Goal: Task Accomplishment & Management: Complete application form

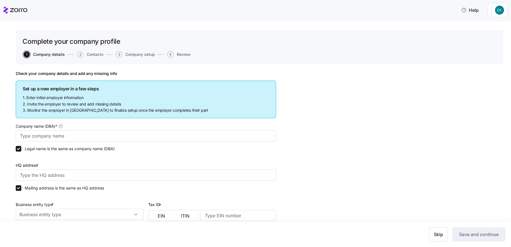
type input "International Home Care Services of NY, LLC"
type input "97-77 Queens Blvd 9th floor, Rego Park, NY 11374, USA"
type input "461673429"
type input "Limited liability partnership"
type input "621610 - Home Health Care Services"
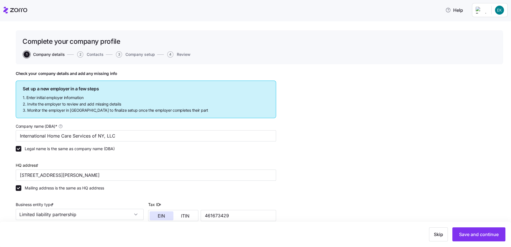
click at [24, 8] on icon at bounding box center [18, 10] width 17 height 4
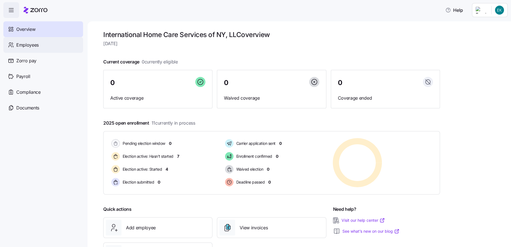
click at [33, 41] on div "Employees" at bounding box center [43, 45] width 80 height 16
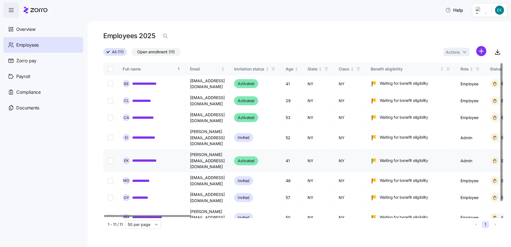
click at [162, 158] on link "**********" at bounding box center [148, 161] width 33 height 6
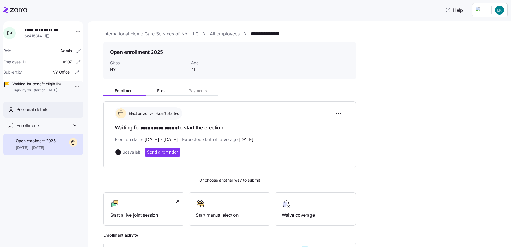
click at [39, 113] on span "Personal details" at bounding box center [32, 109] width 32 height 7
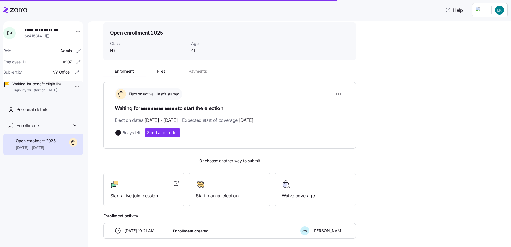
scroll to position [44, 0]
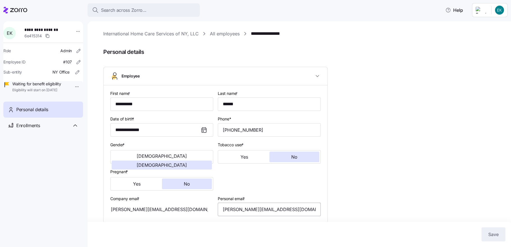
type input "NY"
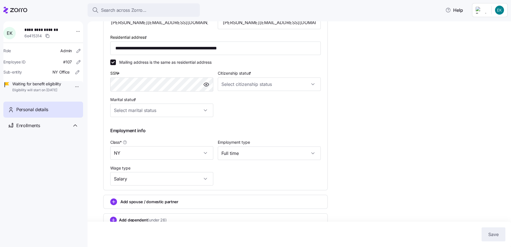
scroll to position [198, 0]
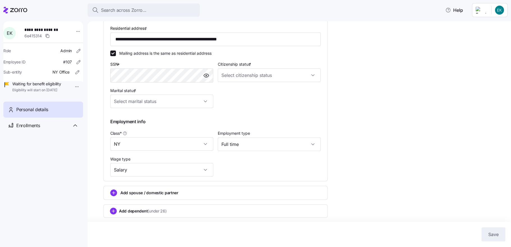
click at [116, 190] on icon "add icon" at bounding box center [113, 192] width 7 height 7
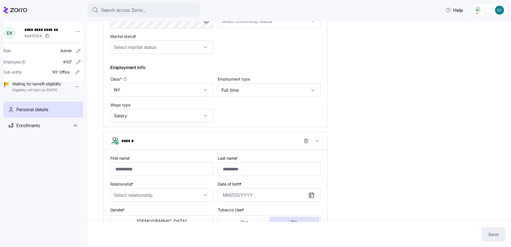
scroll to position [251, 0]
drag, startPoint x: 144, startPoint y: 172, endPoint x: 157, endPoint y: 173, distance: 12.6
click at [144, 172] on input "First name *" at bounding box center [161, 167] width 103 height 13
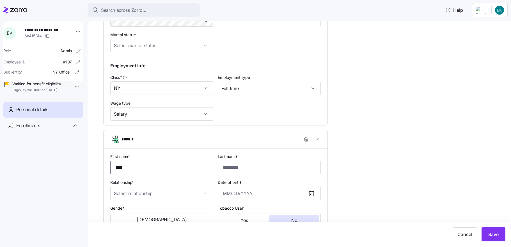
type input "****"
type input "*******"
click at [131, 197] on input "Relationship *" at bounding box center [161, 192] width 103 height 13
click at [128, 212] on span "Spouse" at bounding box center [124, 213] width 14 height 6
type input "Spouse"
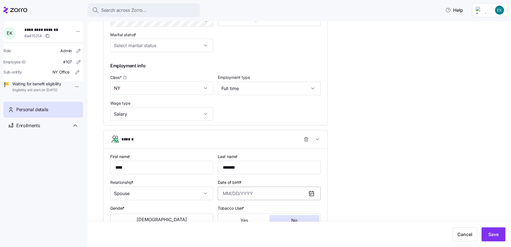
click at [229, 194] on input "Date of birth *" at bounding box center [269, 192] width 103 height 13
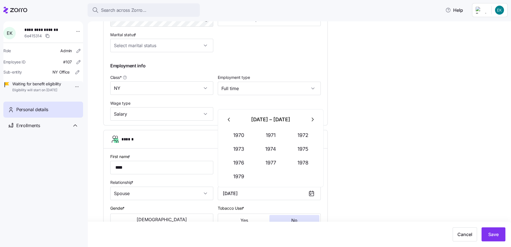
type input "January 28, 1977"
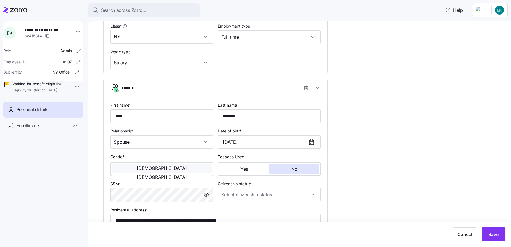
scroll to position [305, 0]
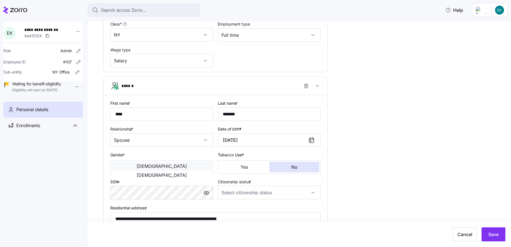
click at [151, 170] on button "[DEMOGRAPHIC_DATA]" at bounding box center [162, 165] width 100 height 9
click at [301, 168] on button "No" at bounding box center [294, 166] width 50 height 11
click at [255, 192] on input "Citizenship status *" at bounding box center [269, 192] width 103 height 13
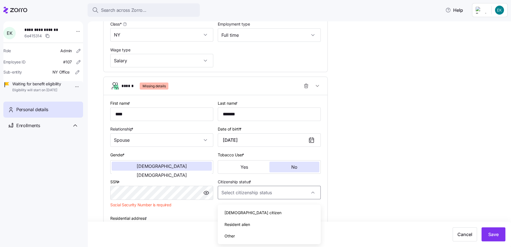
click at [246, 216] on div "[DEMOGRAPHIC_DATA] citizen" at bounding box center [269, 213] width 98 height 12
type input "[DEMOGRAPHIC_DATA] citizen"
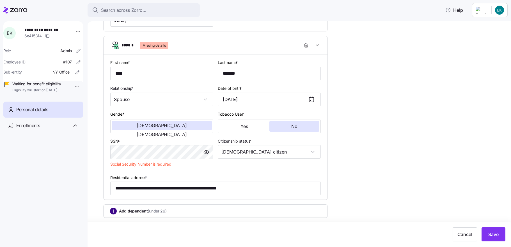
click at [110, 211] on div "Add dependent (under 26)" at bounding box center [215, 210] width 224 height 13
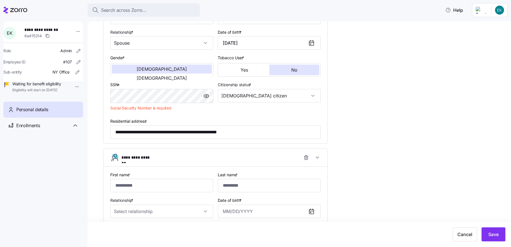
scroll to position [424, 0]
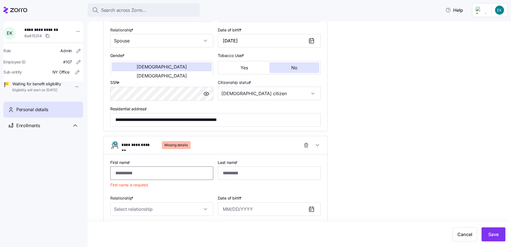
click at [127, 178] on input "First name *" at bounding box center [161, 172] width 103 height 13
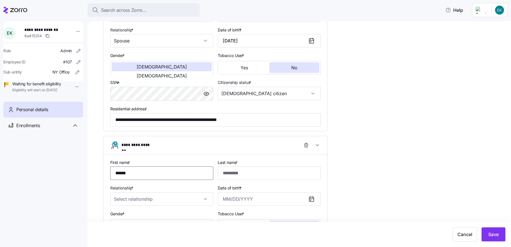
type input "********"
type input "*******"
click at [119, 203] on input "Relationship *" at bounding box center [161, 198] width 103 height 13
click at [135, 218] on div "Child" at bounding box center [161, 220] width 98 height 12
type input "Child"
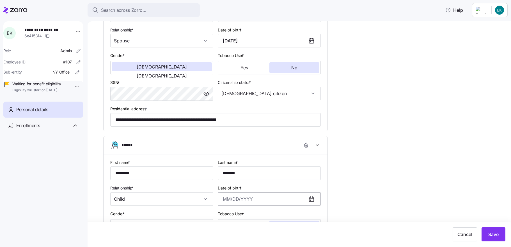
click at [241, 206] on input "Date of birth *" at bounding box center [269, 198] width 103 height 13
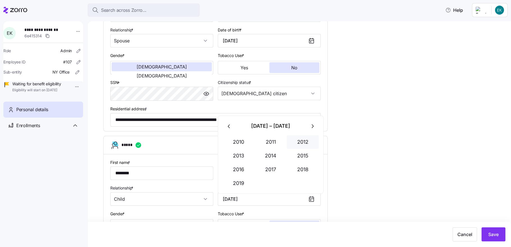
click at [305, 143] on button "2012" at bounding box center [303, 141] width 32 height 13
type input "April 3, 2012"
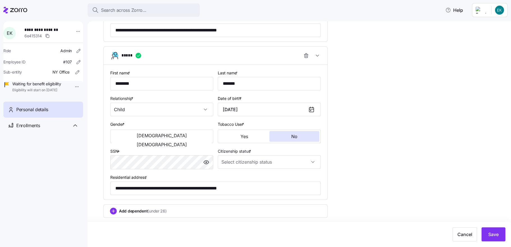
scroll to position [518, 0]
click at [142, 138] on button "[DEMOGRAPHIC_DATA]" at bounding box center [162, 135] width 100 height 9
click at [264, 160] on input "Citizenship status *" at bounding box center [269, 161] width 103 height 13
click at [255, 175] on div "[DEMOGRAPHIC_DATA] citizen" at bounding box center [269, 179] width 98 height 12
type input "[DEMOGRAPHIC_DATA] citizen"
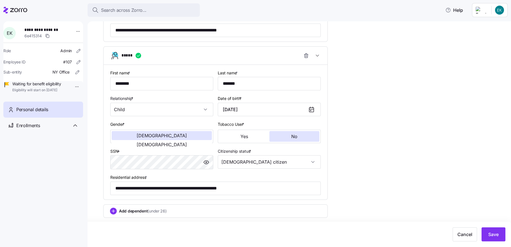
click at [123, 210] on span "Add dependent (under 26)" at bounding box center [143, 211] width 48 height 6
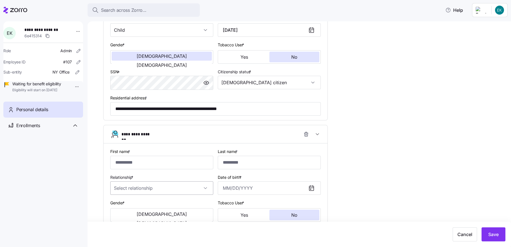
scroll to position [600, 0]
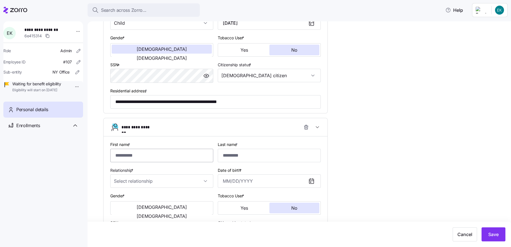
click at [129, 160] on input "First name *" at bounding box center [161, 155] width 103 height 13
type input "********"
type input "*******"
type input "********"
click at [258, 185] on input "Date of birth *" at bounding box center [269, 180] width 103 height 13
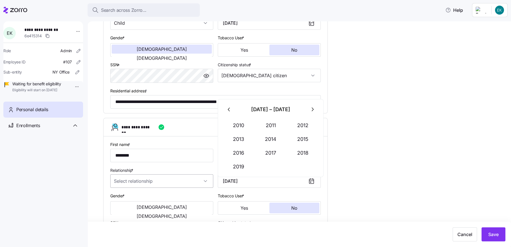
type input "April 7, 2014"
click at [146, 184] on input "Relationship *" at bounding box center [161, 180] width 103 height 13
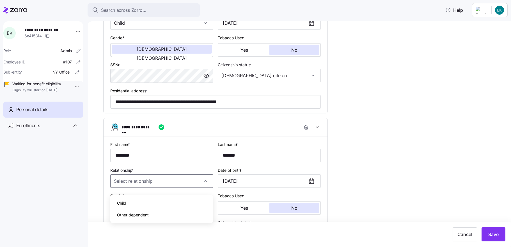
click at [142, 200] on div "Child" at bounding box center [161, 203] width 98 height 12
type input "Child"
click at [140, 209] on span "[DEMOGRAPHIC_DATA]" at bounding box center [162, 207] width 50 height 4
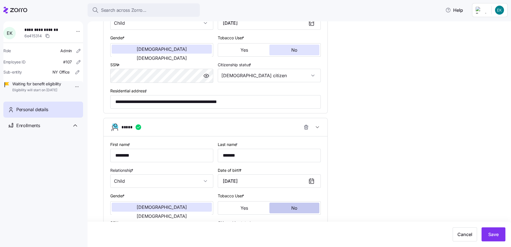
click at [291, 210] on button "No" at bounding box center [294, 207] width 50 height 11
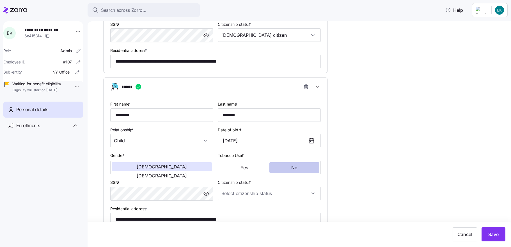
scroll to position [677, 0]
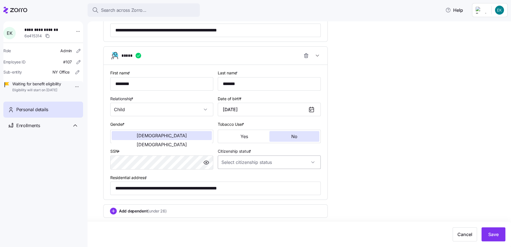
click at [269, 162] on input "Citizenship status *" at bounding box center [269, 161] width 103 height 13
click at [260, 175] on div "[DEMOGRAPHIC_DATA] citizen" at bounding box center [269, 179] width 98 height 12
type input "[DEMOGRAPHIC_DATA] citizen"
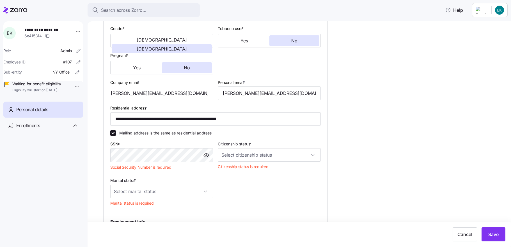
scroll to position [116, 0]
click at [154, 193] on input "Marital status *" at bounding box center [161, 190] width 103 height 13
click at [136, 221] on div "Married" at bounding box center [161, 221] width 98 height 12
type input "Married"
click at [247, 154] on input "Citizenship status *" at bounding box center [269, 154] width 103 height 13
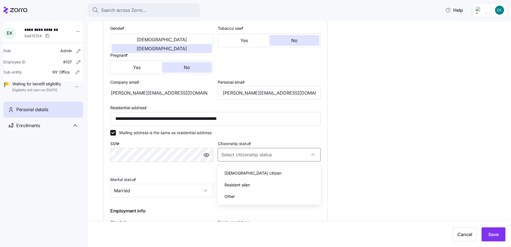
click at [237, 174] on span "[DEMOGRAPHIC_DATA] citizen" at bounding box center [252, 173] width 57 height 6
type input "[DEMOGRAPHIC_DATA] citizen"
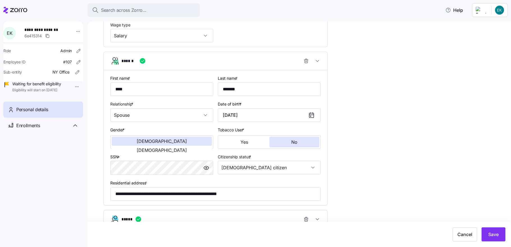
scroll to position [330, 0]
click at [498, 235] on button "Save" at bounding box center [493, 234] width 24 height 14
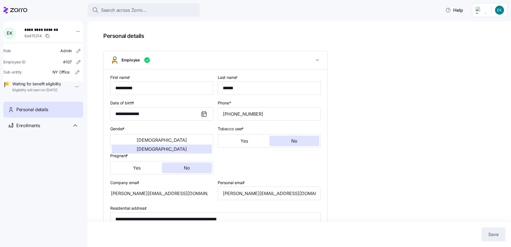
scroll to position [0, 0]
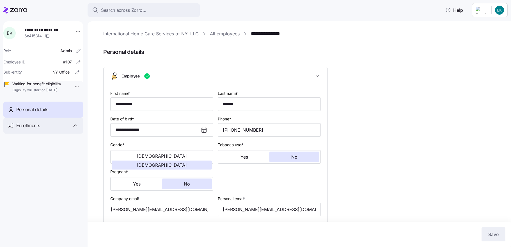
click at [45, 129] on div "Enrollments" at bounding box center [47, 125] width 62 height 7
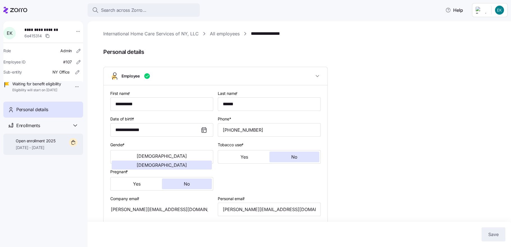
click at [48, 144] on span "Open enrollment 2025" at bounding box center [36, 141] width 40 height 6
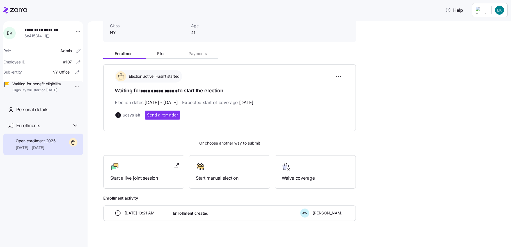
scroll to position [44, 0]
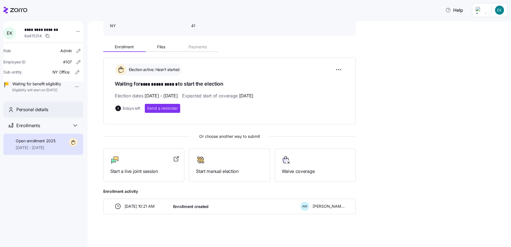
click at [50, 117] on div "Personal details" at bounding box center [43, 109] width 80 height 16
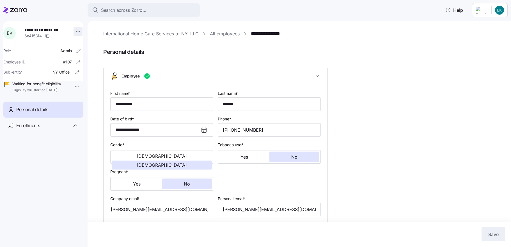
click at [74, 32] on html "**********" at bounding box center [255, 121] width 511 height 243
click at [47, 156] on html "**********" at bounding box center [255, 121] width 511 height 243
click at [461, 8] on span "Help" at bounding box center [454, 10] width 18 height 7
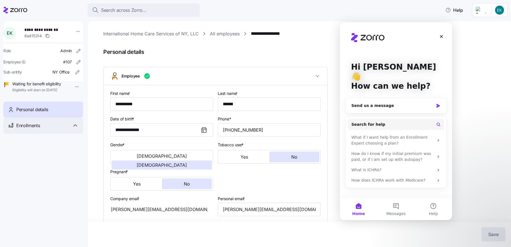
click at [17, 128] on div "Enrollments" at bounding box center [43, 125] width 80 height 16
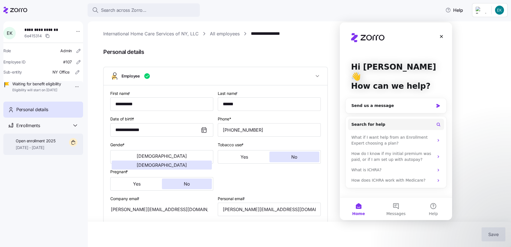
click at [49, 144] on span "Open enrollment 2025" at bounding box center [36, 141] width 40 height 6
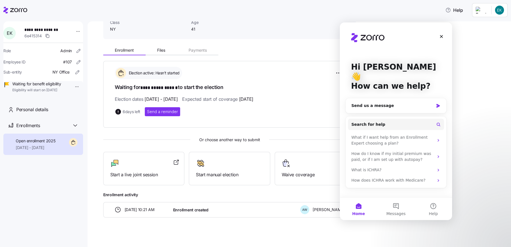
scroll to position [44, 0]
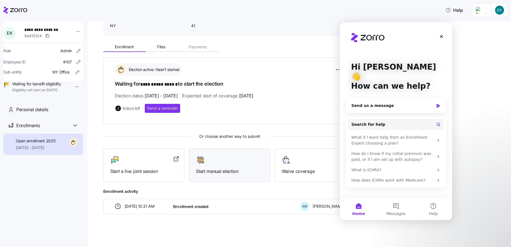
click at [209, 173] on span "Start manual election" at bounding box center [229, 171] width 67 height 7
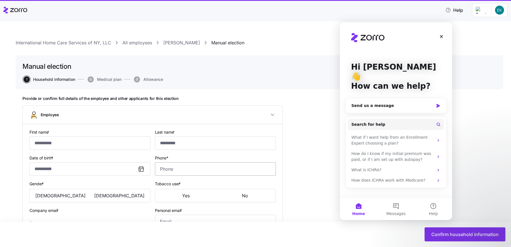
type input "**********"
type input "******"
type input "karina@ihcsofny.com"
type input "**********"
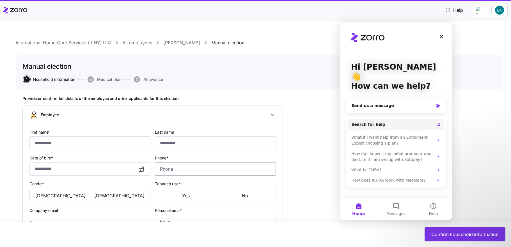
checkbox input "true"
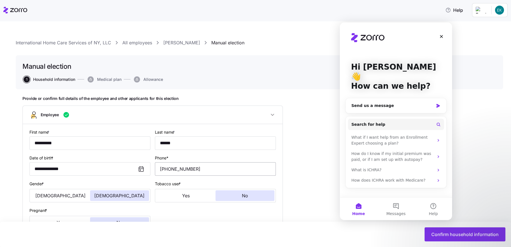
type input "**********"
type input "(917) 975-6933"
type input "[DEMOGRAPHIC_DATA] citizen"
type input "Married"
type input "NY"
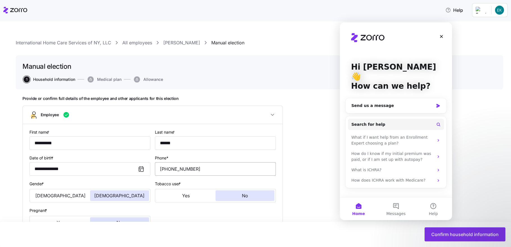
type input "Full time"
type input "Salary"
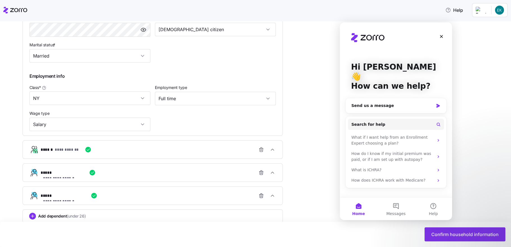
scroll to position [293, 0]
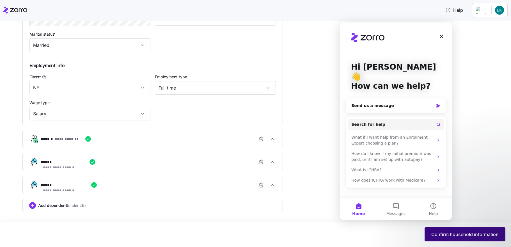
click at [472, 236] on span "Confirm household information" at bounding box center [464, 234] width 67 height 7
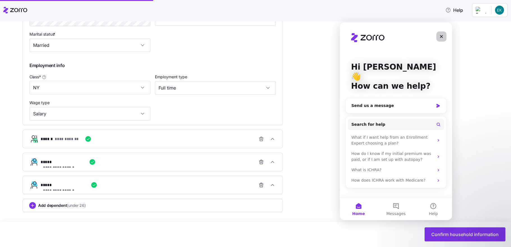
click at [439, 38] on icon "Close" at bounding box center [441, 36] width 4 height 4
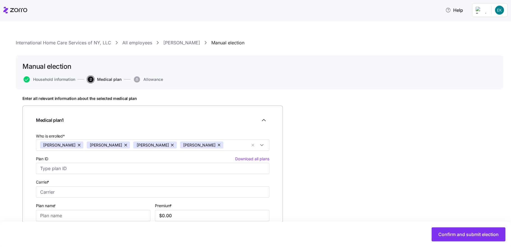
click at [13, 7] on icon at bounding box center [15, 10] width 24 height 7
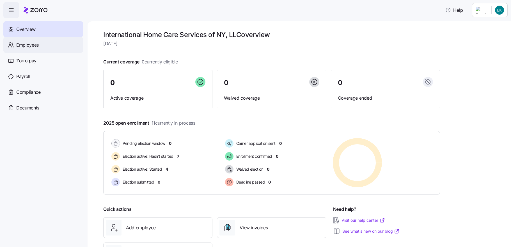
click at [24, 45] on span "Employees" at bounding box center [27, 44] width 22 height 7
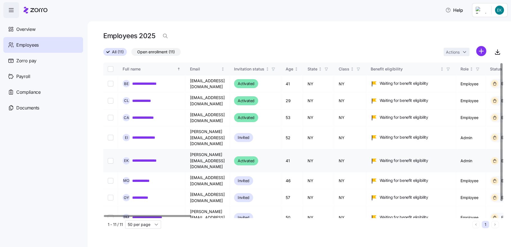
click at [153, 158] on link "**********" at bounding box center [148, 161] width 33 height 6
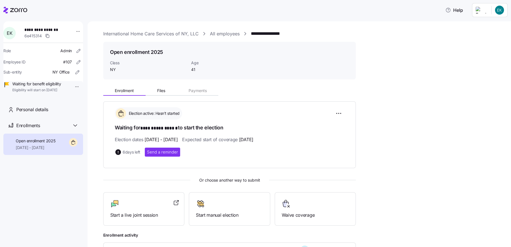
scroll to position [44, 0]
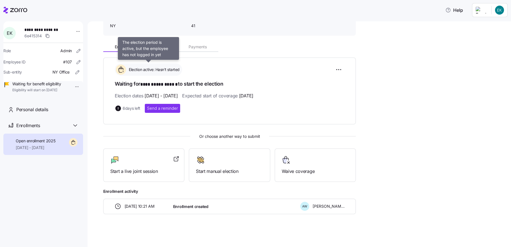
click at [158, 73] on div "Election active: Hasn't started" at bounding box center [148, 69] width 67 height 12
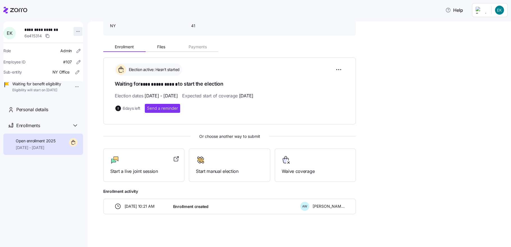
click at [79, 31] on html "**********" at bounding box center [255, 121] width 511 height 243
click at [41, 117] on html "**********" at bounding box center [255, 121] width 511 height 243
click at [29, 129] on span "Enrollments" at bounding box center [28, 125] width 24 height 7
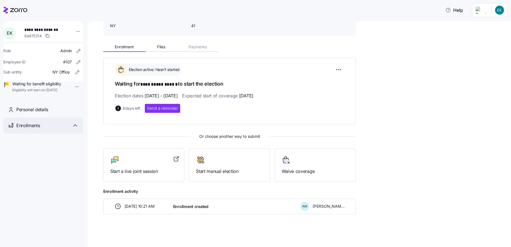
click at [29, 129] on span "Enrollments" at bounding box center [28, 125] width 24 height 7
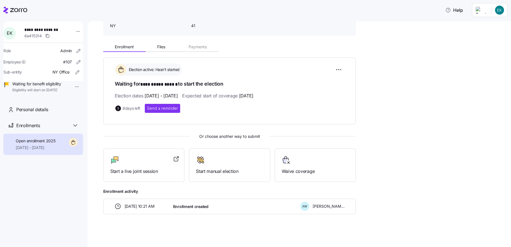
click at [24, 144] on span "Open enrollment 2025" at bounding box center [36, 141] width 40 height 6
click at [48, 113] on span "Personal details" at bounding box center [32, 109] width 32 height 7
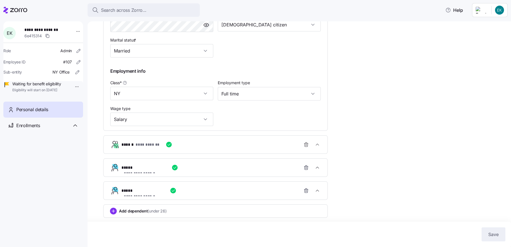
scroll to position [248, 0]
click at [314, 167] on icon "button" at bounding box center [317, 168] width 6 height 6
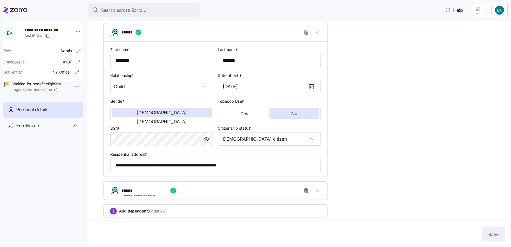
scroll to position [384, 0]
click at [320, 190] on icon "button" at bounding box center [317, 191] width 6 height 6
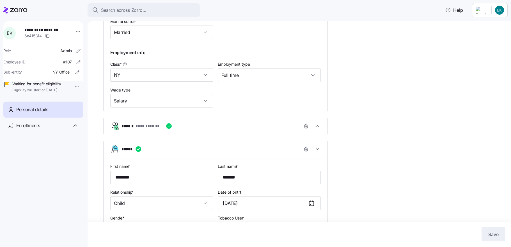
scroll to position [253, 0]
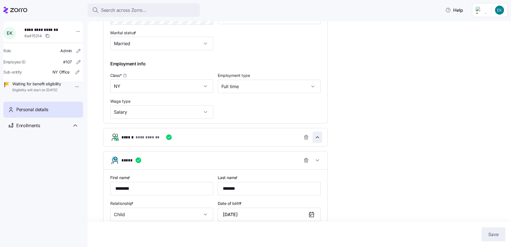
click at [317, 138] on icon "button" at bounding box center [317, 137] width 6 height 6
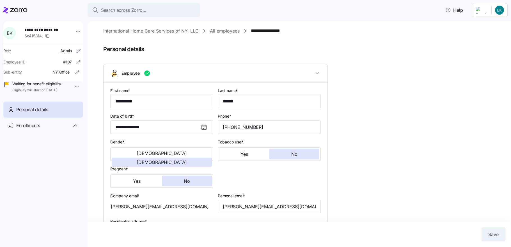
scroll to position [0, 0]
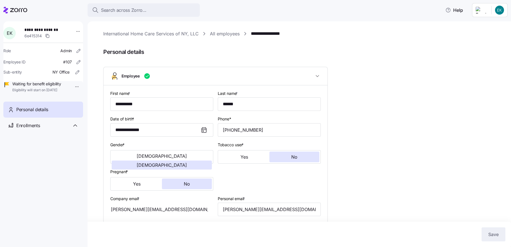
click at [10, 10] on icon at bounding box center [15, 10] width 24 height 7
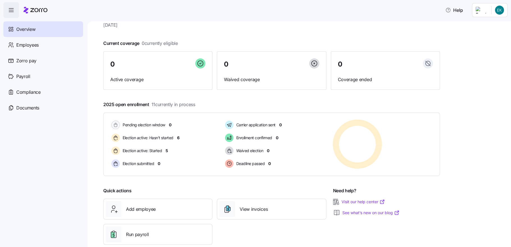
scroll to position [29, 0]
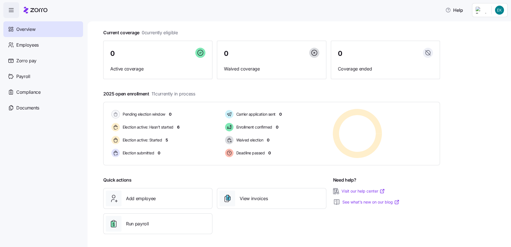
click at [15, 28] on div "Overview" at bounding box center [43, 29] width 80 height 16
click at [4, 8] on span "button" at bounding box center [11, 10] width 15 height 15
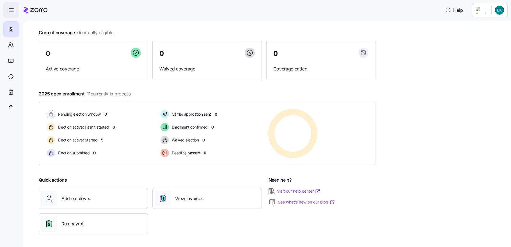
click at [4, 8] on span "button" at bounding box center [11, 10] width 15 height 15
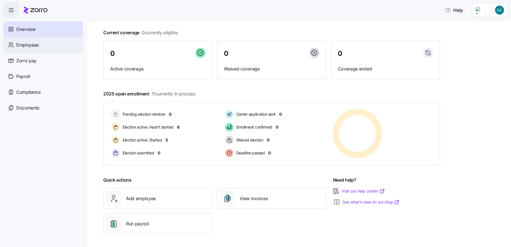
click at [34, 46] on span "Employees" at bounding box center [27, 44] width 22 height 7
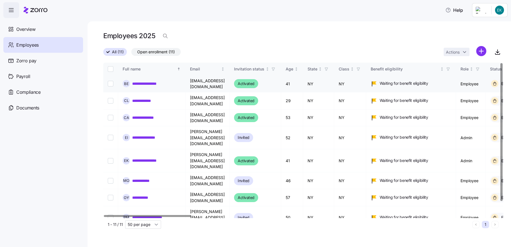
click at [154, 81] on link "**********" at bounding box center [148, 84] width 32 height 6
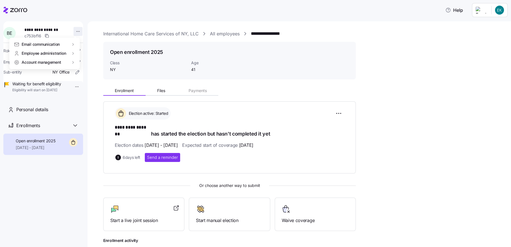
click at [73, 32] on html "**********" at bounding box center [255, 121] width 511 height 243
click at [84, 46] on div "Account invitation" at bounding box center [98, 44] width 33 height 6
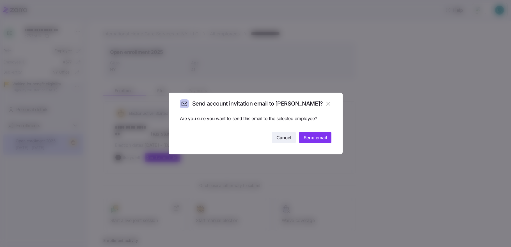
click at [290, 137] on span "Cancel" at bounding box center [283, 137] width 15 height 7
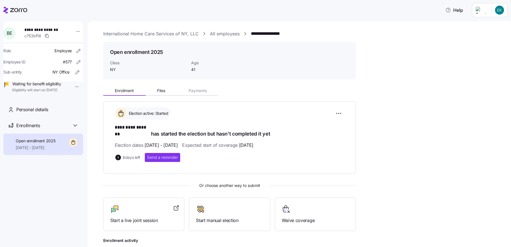
click at [7, 9] on icon at bounding box center [5, 10] width 5 height 6
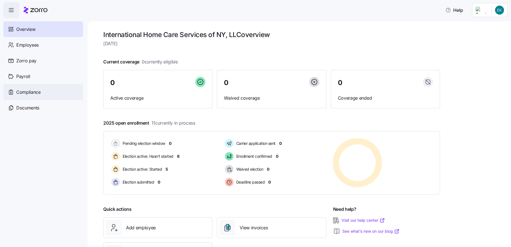
click at [35, 92] on span "Compliance" at bounding box center [28, 92] width 24 height 7
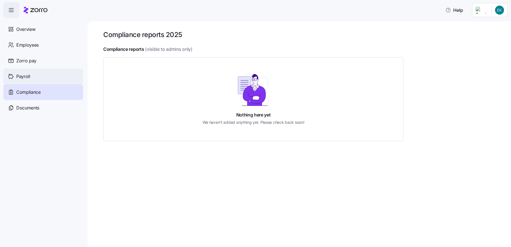
click at [19, 74] on span "Payroll" at bounding box center [23, 76] width 14 height 7
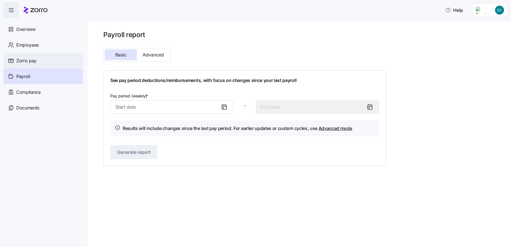
click at [34, 58] on span "Zorro pay" at bounding box center [26, 60] width 20 height 7
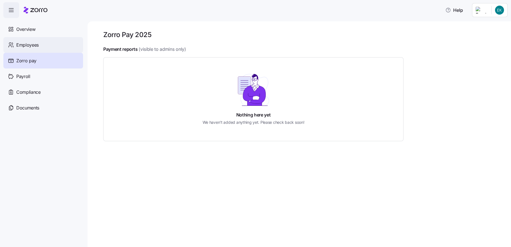
click at [45, 46] on div "Employees" at bounding box center [43, 45] width 80 height 16
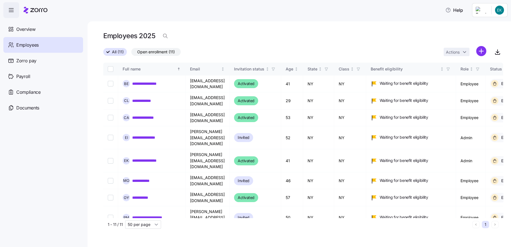
click at [35, 45] on span "Employees" at bounding box center [27, 44] width 22 height 7
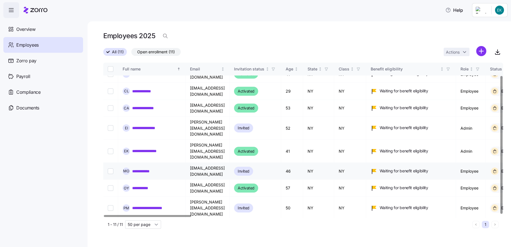
scroll to position [14, 0]
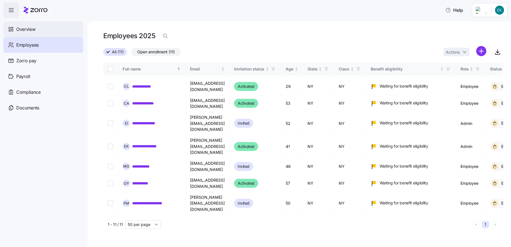
click at [28, 28] on span "Overview" at bounding box center [25, 29] width 19 height 7
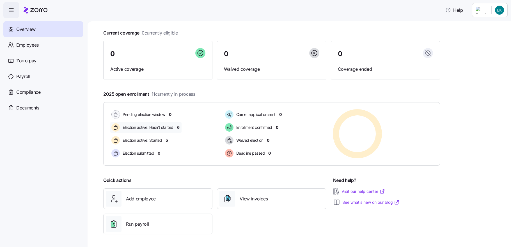
scroll to position [29, 0]
click at [250, 196] on span "View invoices" at bounding box center [253, 198] width 28 height 7
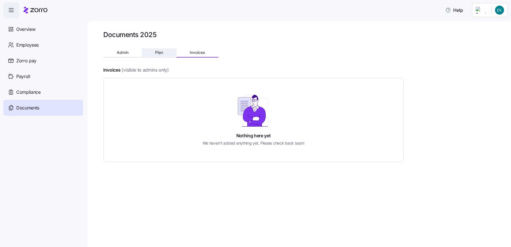
click at [156, 49] on button "Plan" at bounding box center [159, 52] width 34 height 8
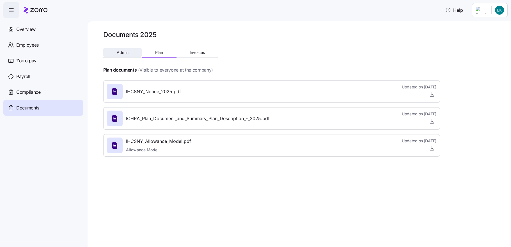
click at [119, 54] on span "Admin" at bounding box center [123, 52] width 12 height 4
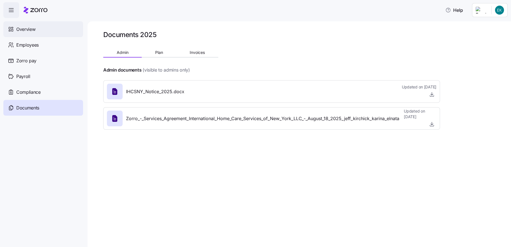
click at [18, 25] on div "Overview" at bounding box center [43, 29] width 80 height 16
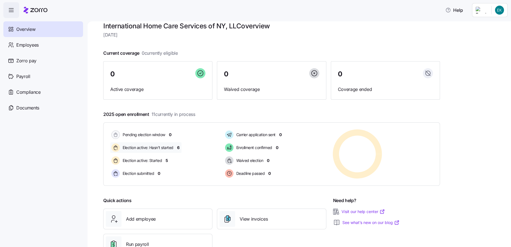
scroll to position [3, 0]
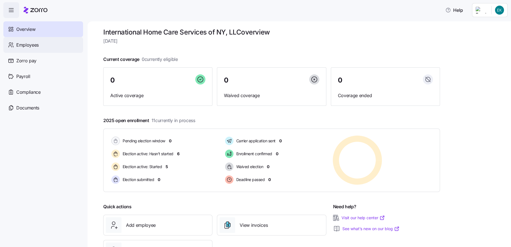
click at [22, 45] on span "Employees" at bounding box center [27, 44] width 22 height 7
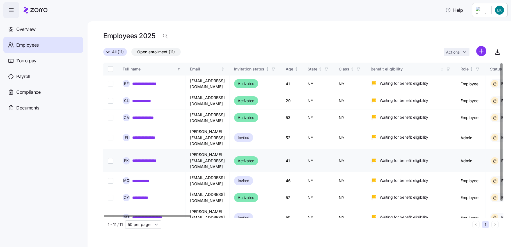
click at [158, 158] on link "**********" at bounding box center [148, 161] width 33 height 6
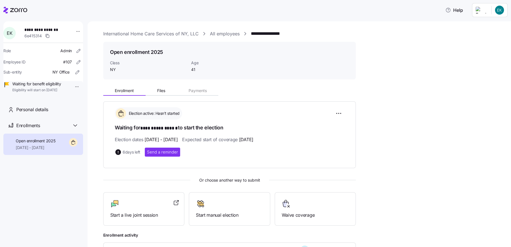
click at [33, 27] on span "**********" at bounding box center [43, 30] width 39 height 6
click at [71, 30] on html "**********" at bounding box center [255, 121] width 511 height 243
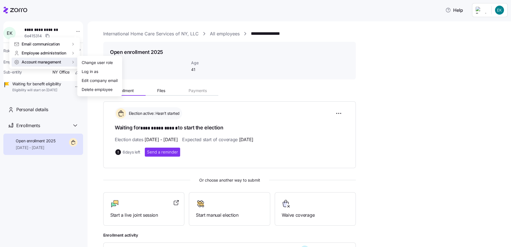
click at [435, 6] on html "**********" at bounding box center [255, 121] width 511 height 243
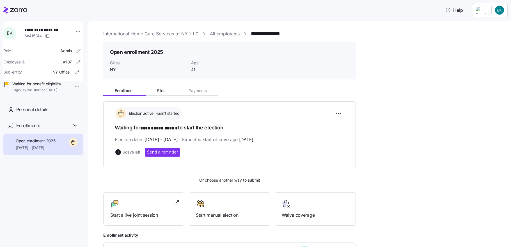
click at [503, 13] on html "**********" at bounding box center [255, 121] width 511 height 243
click at [487, 27] on div "My settings" at bounding box center [480, 25] width 29 height 6
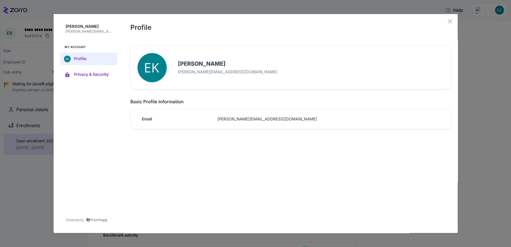
click at [81, 73] on span "Privacy & Security" at bounding box center [93, 74] width 38 height 4
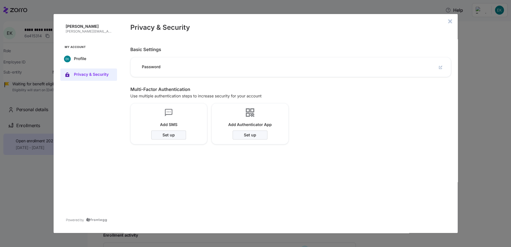
click at [452, 22] on icon "close admin-box" at bounding box center [449, 21] width 4 height 4
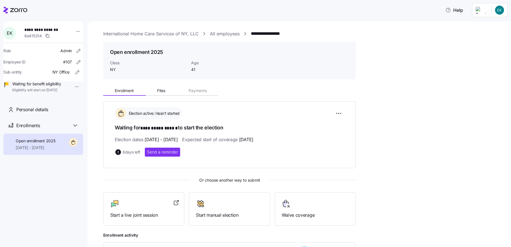
click at [13, 9] on icon at bounding box center [15, 10] width 24 height 7
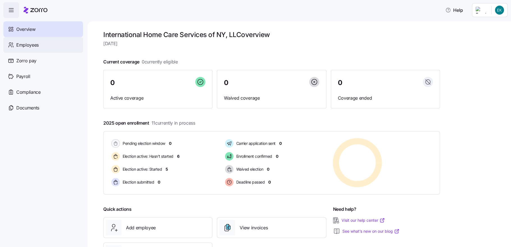
click at [24, 47] on span "Employees" at bounding box center [27, 44] width 22 height 7
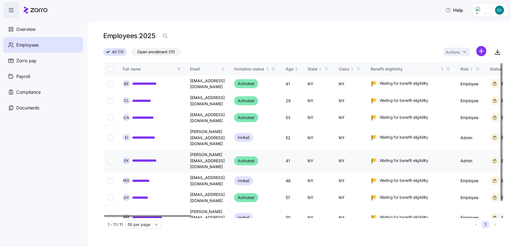
click at [153, 158] on link "**********" at bounding box center [148, 161] width 33 height 6
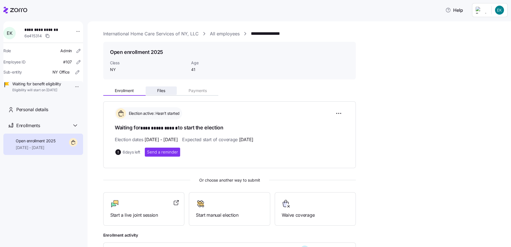
click at [167, 90] on button "Files" at bounding box center [161, 90] width 31 height 8
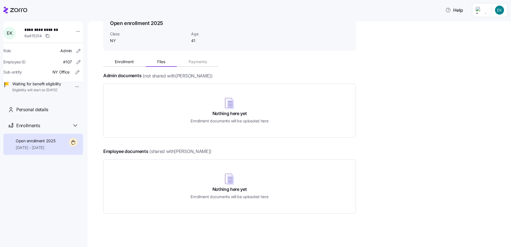
scroll to position [2, 0]
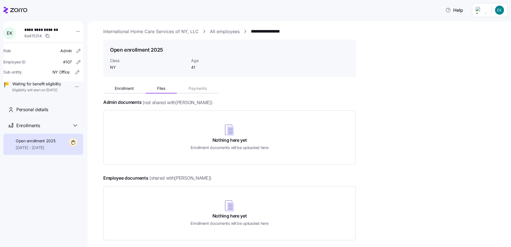
click at [47, 144] on span "Open enrollment 2025" at bounding box center [36, 141] width 40 height 6
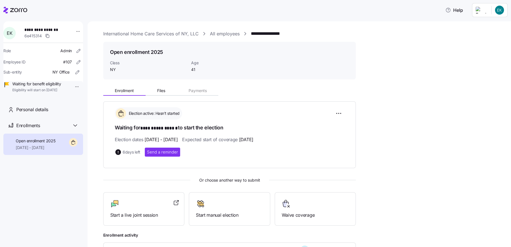
click at [130, 152] on span "6 days left" at bounding box center [132, 152] width 18 height 6
click at [115, 150] on icon at bounding box center [118, 152] width 7 height 7
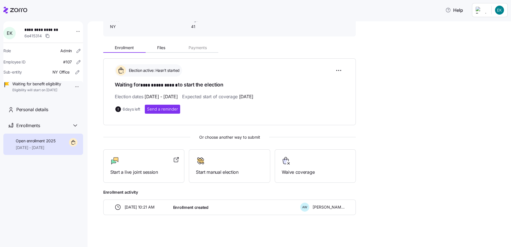
scroll to position [44, 0]
click at [158, 172] on span "Start a live joint session" at bounding box center [143, 171] width 67 height 7
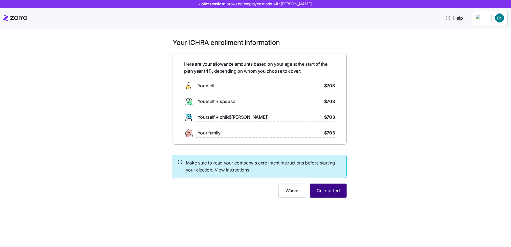
click at [325, 187] on span "Get started" at bounding box center [327, 190] width 23 height 7
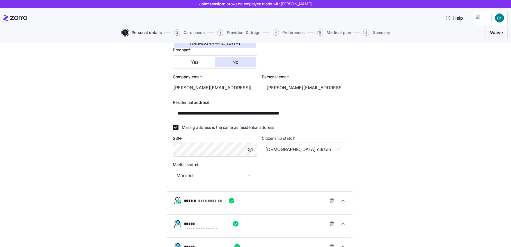
scroll to position [201, 0]
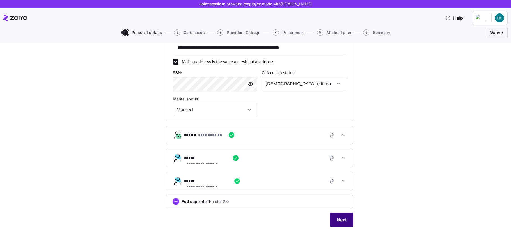
click at [330, 216] on button "Next" at bounding box center [341, 220] width 23 height 14
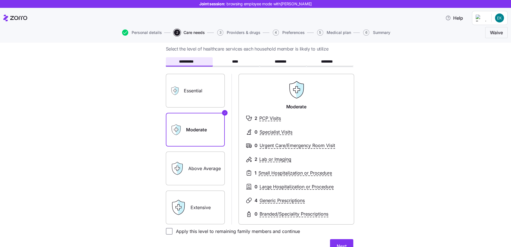
scroll to position [27, 0]
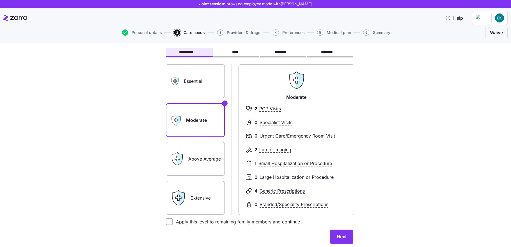
click at [196, 163] on label "Above Average" at bounding box center [195, 159] width 59 height 34
click at [0, 0] on input "Above Average" at bounding box center [0, 0] width 0 height 0
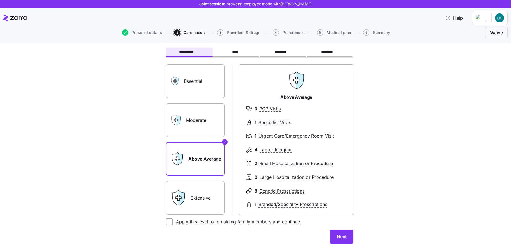
click at [191, 80] on label "Essential" at bounding box center [195, 81] width 59 height 34
click at [0, 0] on input "Essential" at bounding box center [0, 0] width 0 height 0
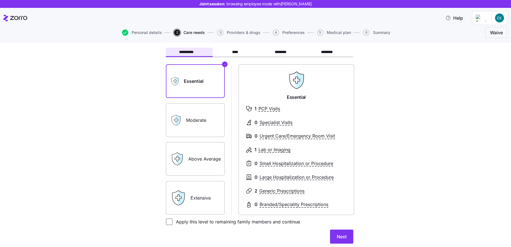
click at [197, 196] on label "Extensive" at bounding box center [195, 198] width 59 height 34
click at [0, 0] on input "Extensive" at bounding box center [0, 0] width 0 height 0
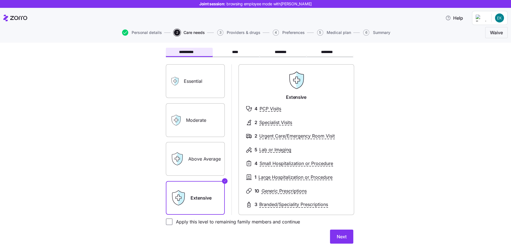
click at [281, 222] on label "Apply this level to remaining family members and continue" at bounding box center [235, 221] width 127 height 7
click at [172, 222] on input "Apply this level to remaining family members and continue" at bounding box center [169, 221] width 7 height 7
checkbox input "true"
click at [336, 235] on span "Next" at bounding box center [341, 236] width 10 height 7
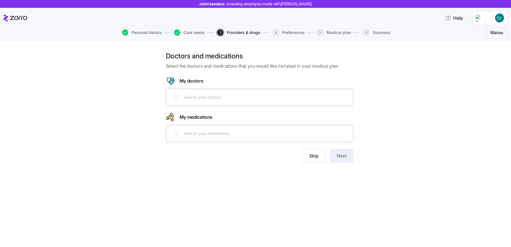
click at [205, 98] on input "text" at bounding box center [266, 97] width 165 height 6
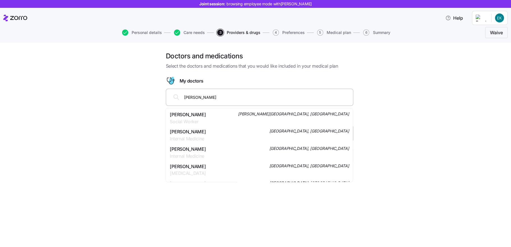
type input "rita goldvug"
click at [191, 115] on span "Rita Goldvug" at bounding box center [188, 114] width 36 height 7
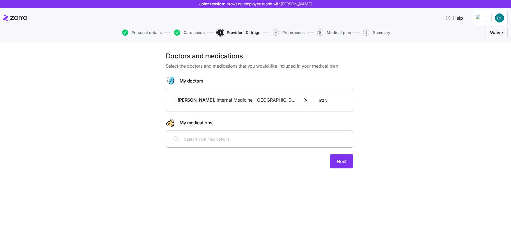
type input "mziya"
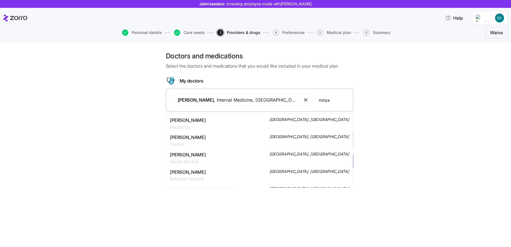
click at [204, 123] on span "Dr. Mziya Itzkevitch" at bounding box center [188, 120] width 36 height 7
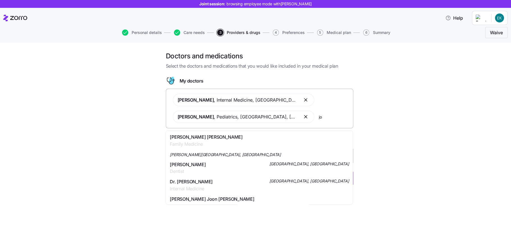
type input "j"
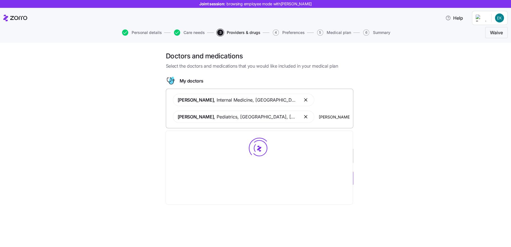
type input "david buchin"
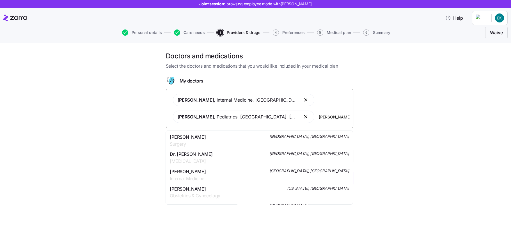
click at [207, 140] on div "Dr. David Buchin Surgery New Hyde Park, NY" at bounding box center [259, 140] width 179 height 14
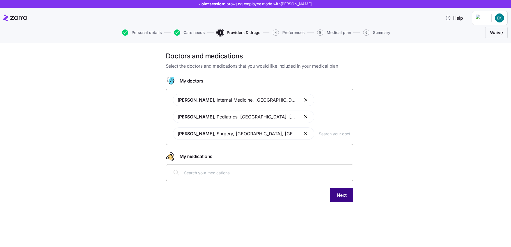
click at [344, 193] on span "Next" at bounding box center [341, 194] width 10 height 7
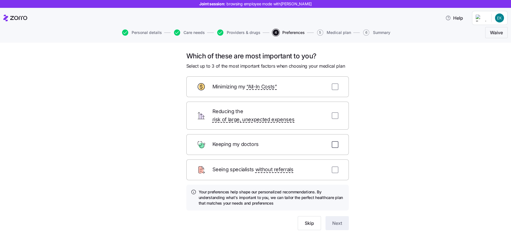
click at [333, 141] on input "checkbox" at bounding box center [334, 144] width 7 height 7
checkbox input "true"
click at [336, 162] on div "Seeing specialists without referrals" at bounding box center [267, 169] width 162 height 21
click at [334, 166] on input "checkbox" at bounding box center [334, 169] width 7 height 7
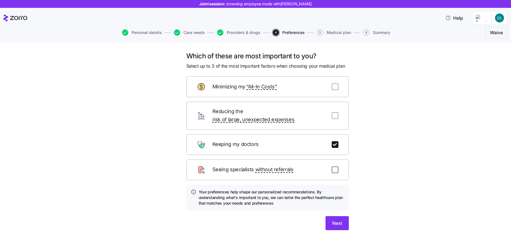
checkbox input "true"
click at [331, 86] on input "checkbox" at bounding box center [334, 86] width 7 height 7
drag, startPoint x: 331, startPoint y: 81, endPoint x: 333, endPoint y: 87, distance: 5.4
click at [332, 83] on div "Minimizing my “All-In Costs”" at bounding box center [267, 86] width 162 height 21
click at [333, 87] on input "checkbox" at bounding box center [334, 86] width 7 height 7
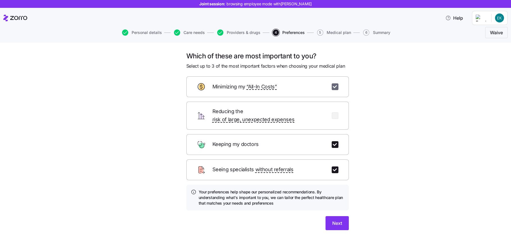
checkbox input "false"
click at [336, 220] on span "Next" at bounding box center [337, 223] width 10 height 7
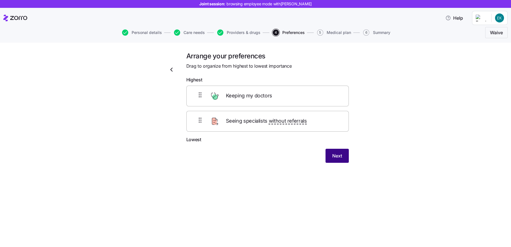
click at [331, 150] on button "Next" at bounding box center [336, 156] width 23 height 14
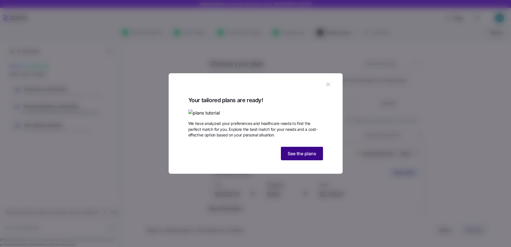
click at [308, 157] on span "See the plans" at bounding box center [301, 153] width 29 height 7
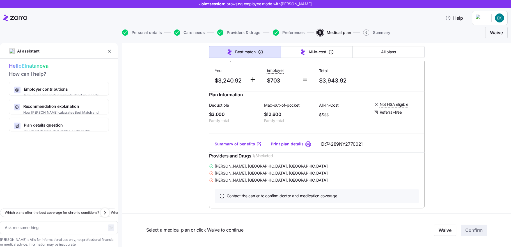
scroll to position [3893, 0]
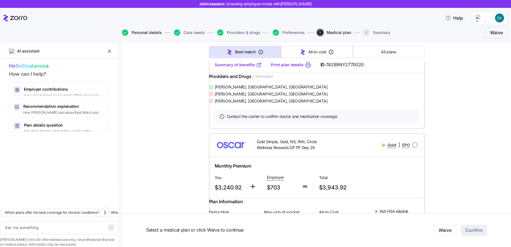
click at [134, 33] on span "Personal details" at bounding box center [146, 33] width 30 height 4
type textarea "x"
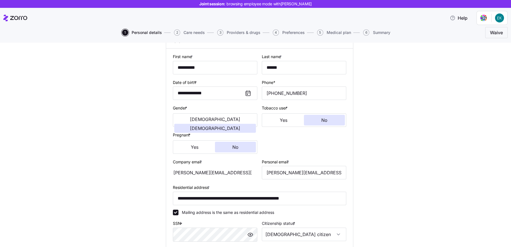
scroll to position [40, 0]
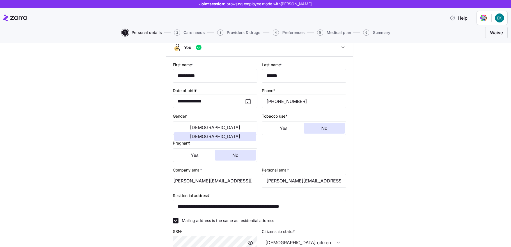
click at [192, 33] on span "Care needs" at bounding box center [193, 33] width 21 height 4
click at [194, 31] on span "Care needs" at bounding box center [193, 33] width 21 height 4
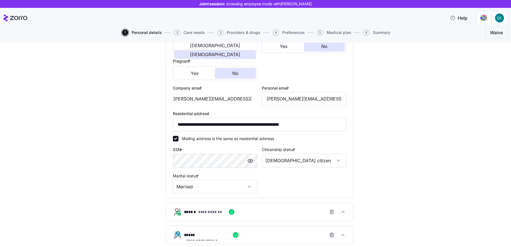
scroll to position [201, 0]
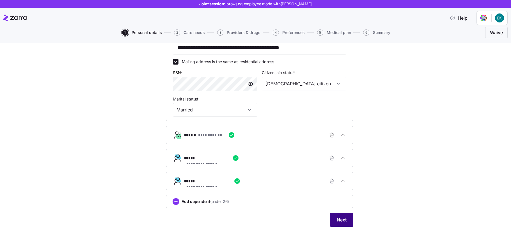
click at [337, 218] on span "Next" at bounding box center [341, 219] width 10 height 7
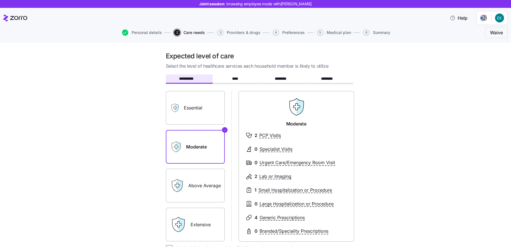
click at [201, 107] on label "Essential" at bounding box center [195, 108] width 59 height 34
click at [0, 0] on input "Essential" at bounding box center [0, 0] width 0 height 0
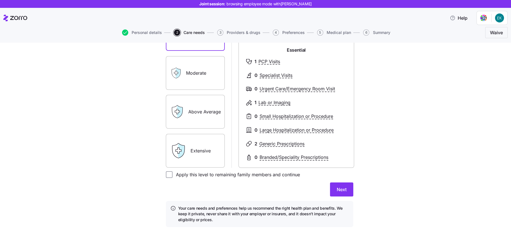
scroll to position [74, 0]
click at [264, 174] on label "Apply this level to remaining family members and continue" at bounding box center [235, 174] width 127 height 7
click at [172, 174] on input "Apply this level to remaining family members and continue" at bounding box center [169, 174] width 7 height 7
checkbox input "true"
click at [340, 188] on span "Next" at bounding box center [341, 189] width 10 height 7
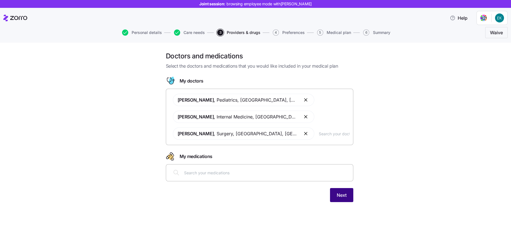
click at [338, 188] on button "Next" at bounding box center [341, 195] width 23 height 14
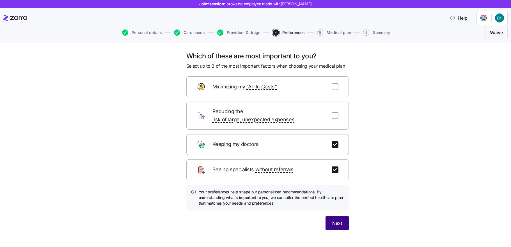
click at [333, 220] on span "Next" at bounding box center [337, 223] width 10 height 7
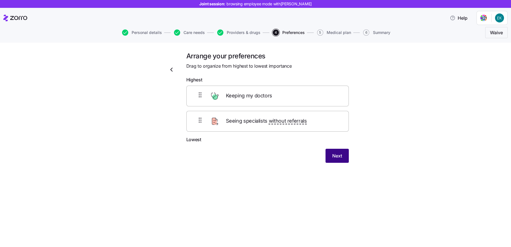
click at [334, 153] on span "Next" at bounding box center [337, 155] width 10 height 7
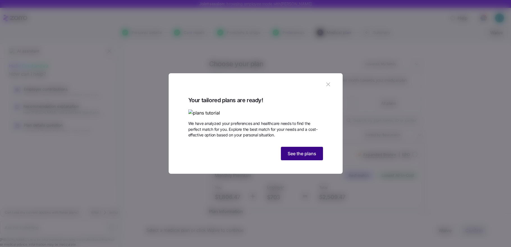
click at [297, 157] on span "See the plans" at bounding box center [301, 153] width 29 height 7
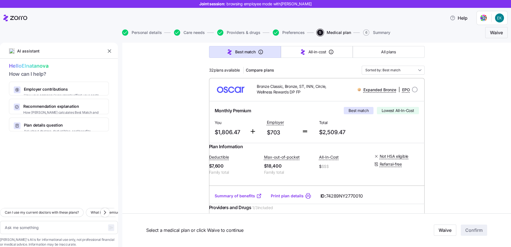
scroll to position [80, 0]
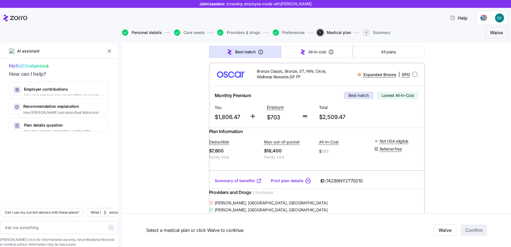
click at [143, 33] on span "Personal details" at bounding box center [146, 33] width 30 height 4
click at [179, 31] on icon "button" at bounding box center [177, 32] width 6 height 6
type textarea "x"
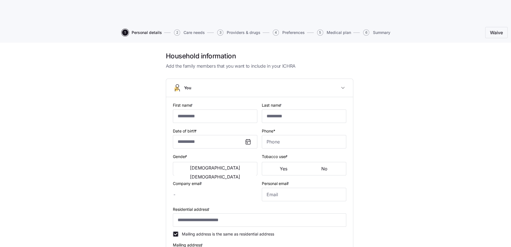
type input "**********"
type input "******"
type input "[PERSON_NAME][EMAIL_ADDRESS][DOMAIN_NAME]"
type input "**********"
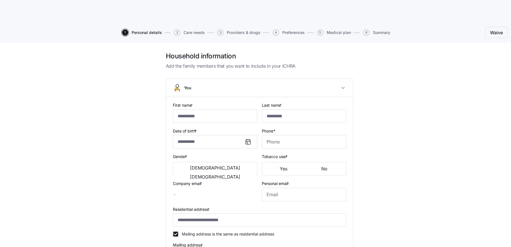
checkbox input "true"
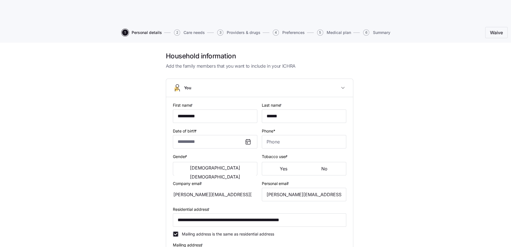
type input "**********"
type input "(917) 975-6933"
type input "[DEMOGRAPHIC_DATA] citizen"
type input "Married"
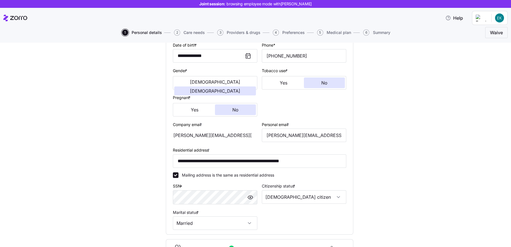
scroll to position [40, 0]
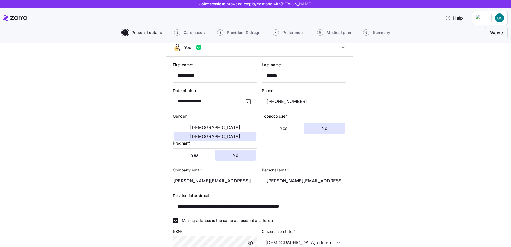
click at [7, 17] on icon at bounding box center [5, 18] width 5 height 6
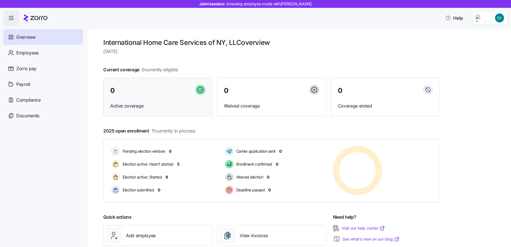
scroll to position [37, 0]
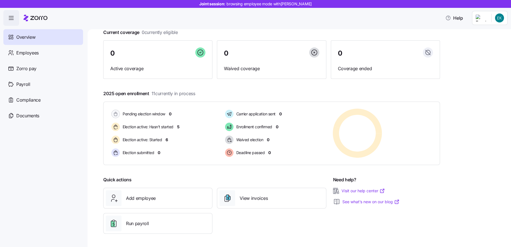
click at [11, 22] on span "button" at bounding box center [11, 17] width 15 height 15
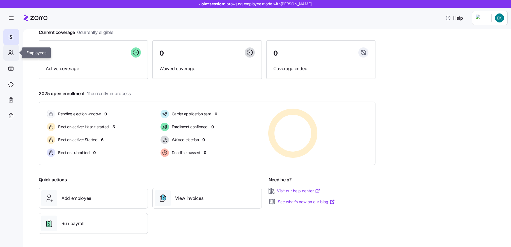
click at [10, 51] on icon at bounding box center [11, 52] width 6 height 7
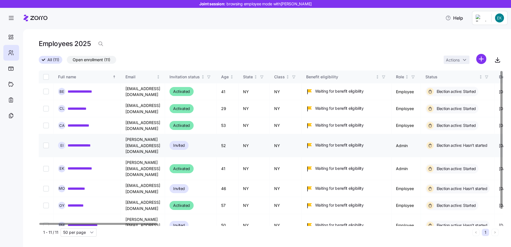
click at [89, 142] on link "**********" at bounding box center [82, 145] width 29 height 6
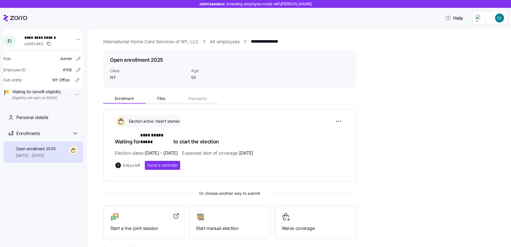
scroll to position [51, 0]
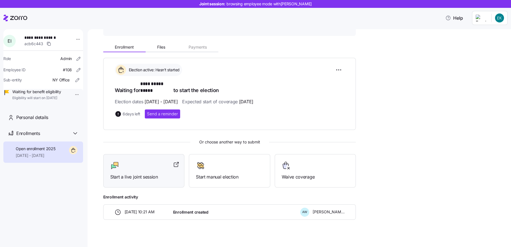
click at [154, 161] on div at bounding box center [143, 165] width 67 height 9
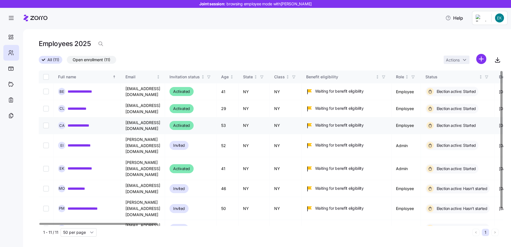
click at [89, 123] on link "**********" at bounding box center [83, 126] width 31 height 6
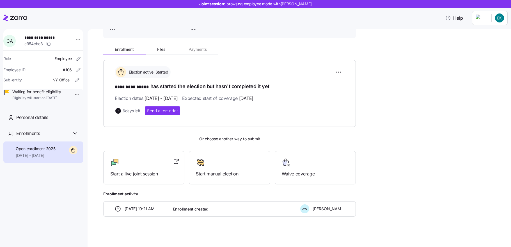
scroll to position [51, 0]
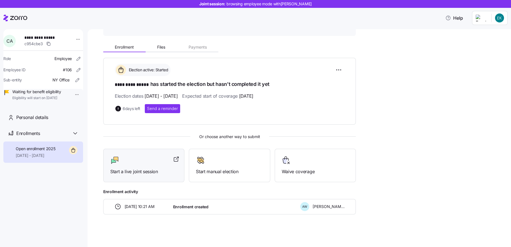
click at [137, 165] on div "Start a live joint session" at bounding box center [143, 165] width 67 height 19
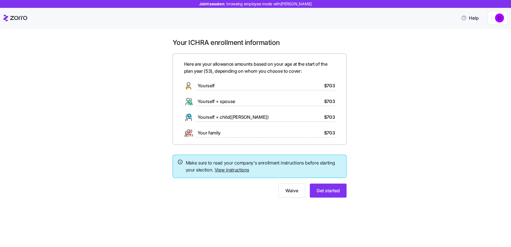
click at [210, 86] on span "Yourself" at bounding box center [205, 85] width 17 height 7
click at [314, 185] on button "Get started" at bounding box center [328, 190] width 37 height 14
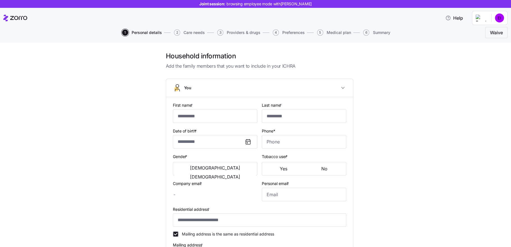
type input "**********"
type input "*****"
type input "irina@ihcsofny.com"
type input "**********"
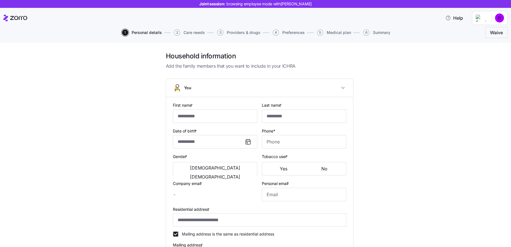
checkbox input "true"
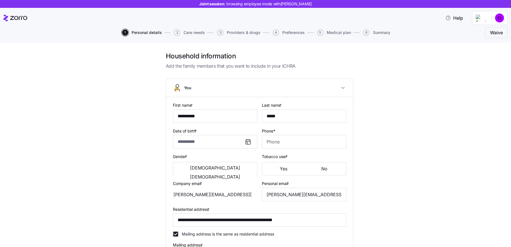
type input "**********"
type input "(347) 992-4488"
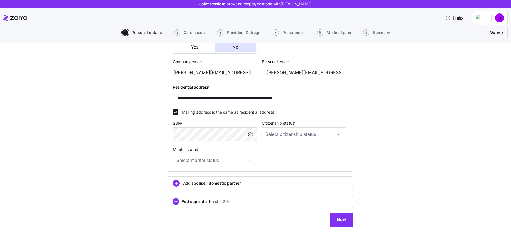
scroll to position [151, 0]
click at [357, 222] on div "**********" at bounding box center [259, 68] width 487 height 330
click at [340, 219] on span "Next" at bounding box center [341, 219] width 10 height 7
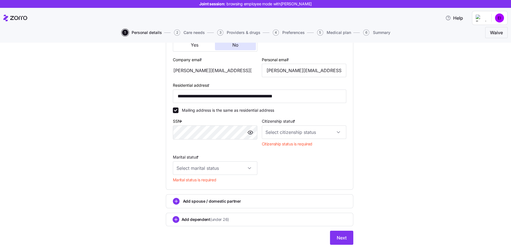
click at [311, 141] on div "Citizenship status * Citizenship status is required" at bounding box center [303, 133] width 89 height 36
click at [308, 138] on input "Citizenship status *" at bounding box center [304, 131] width 84 height 13
click at [296, 153] on div "[DEMOGRAPHIC_DATA] citizen" at bounding box center [302, 151] width 80 height 12
type input "[DEMOGRAPHIC_DATA] citizen"
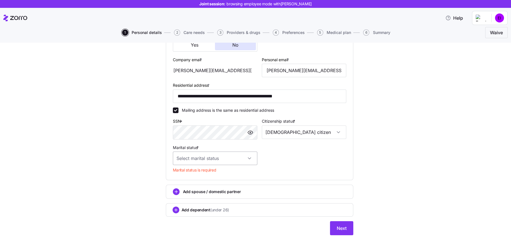
click at [236, 161] on input "Marital status *" at bounding box center [215, 157] width 84 height 13
click at [212, 179] on div "Single" at bounding box center [213, 177] width 80 height 12
type input "Single"
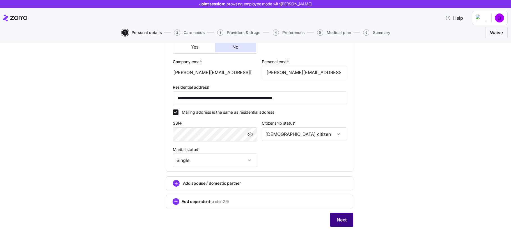
click at [337, 219] on span "Next" at bounding box center [341, 219] width 10 height 7
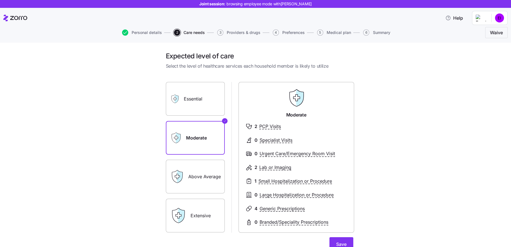
click at [196, 105] on label "Essential" at bounding box center [195, 99] width 59 height 34
click at [0, 0] on input "Essential" at bounding box center [0, 0] width 0 height 0
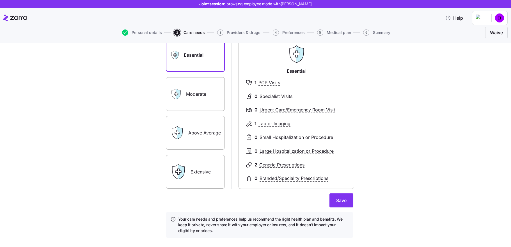
scroll to position [53, 0]
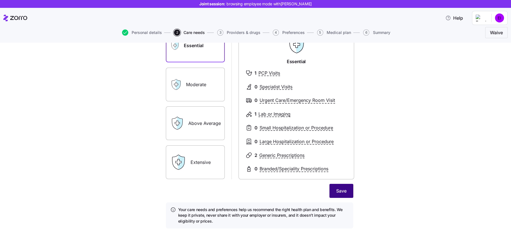
click at [343, 194] on button "Save" at bounding box center [341, 191] width 24 height 14
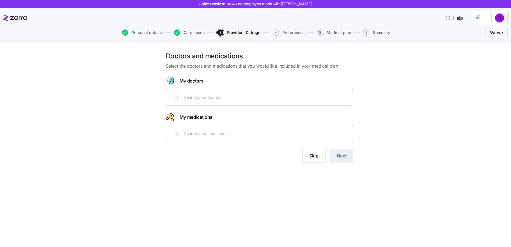
click at [230, 105] on div at bounding box center [259, 97] width 187 height 17
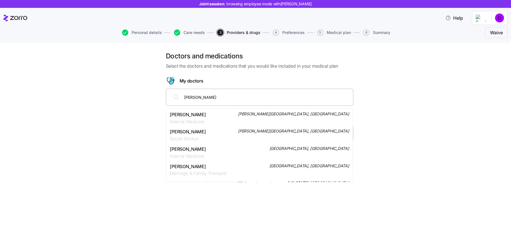
type input "rita goldvug"
click at [207, 119] on div "Rita Goldvug Internal Medicine Rego Park, NY" at bounding box center [259, 118] width 179 height 14
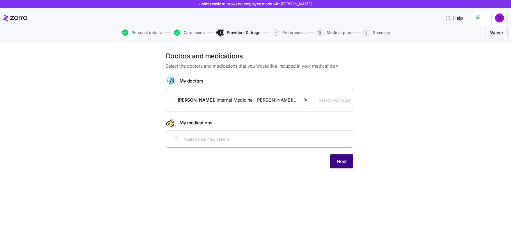
click at [334, 159] on button "Next" at bounding box center [341, 161] width 23 height 14
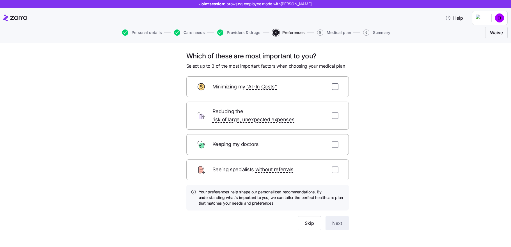
click at [333, 88] on input "checkbox" at bounding box center [334, 86] width 7 height 7
checkbox input "true"
click at [334, 141] on input "checkbox" at bounding box center [334, 144] width 7 height 7
checkbox input "true"
click at [338, 216] on button "Next" at bounding box center [336, 223] width 23 height 14
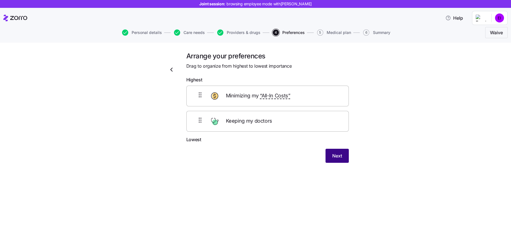
click at [336, 157] on span "Next" at bounding box center [337, 155] width 10 height 7
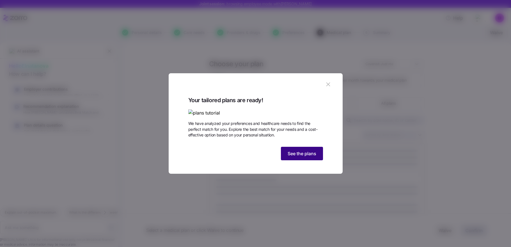
click at [301, 157] on span "See the plans" at bounding box center [301, 153] width 29 height 7
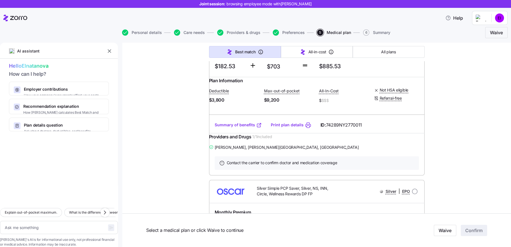
scroll to position [267, 0]
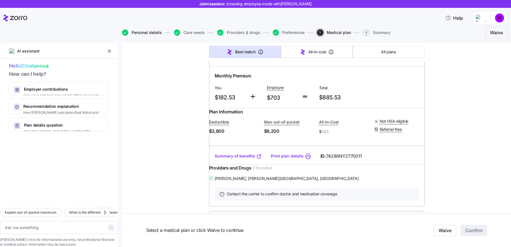
click at [156, 32] on span "Personal details" at bounding box center [146, 33] width 30 height 4
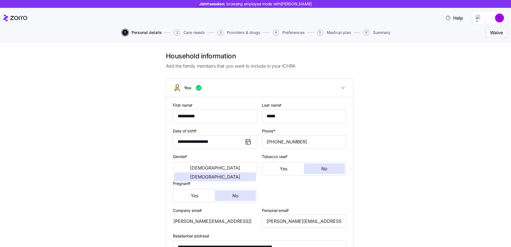
click at [202, 31] on span "Care needs" at bounding box center [193, 33] width 21 height 4
click at [200, 31] on span "Care needs" at bounding box center [193, 33] width 21 height 4
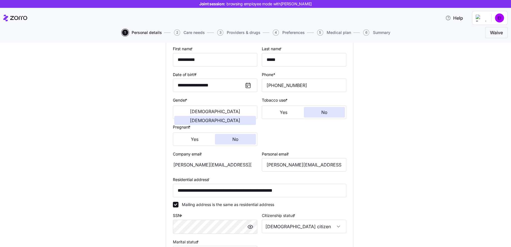
scroll to position [133, 0]
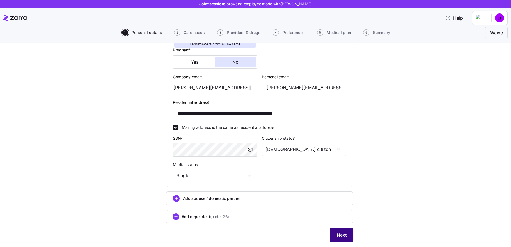
click at [339, 236] on span "Next" at bounding box center [341, 234] width 10 height 7
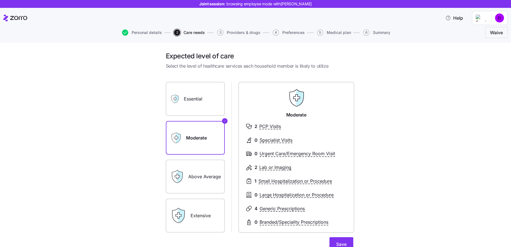
click at [205, 177] on label "Above Average" at bounding box center [195, 177] width 59 height 34
click at [0, 0] on input "Above Average" at bounding box center [0, 0] width 0 height 0
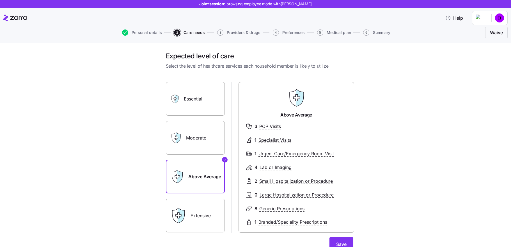
click at [193, 213] on label "Extensive" at bounding box center [195, 216] width 59 height 34
click at [0, 0] on input "Extensive" at bounding box center [0, 0] width 0 height 0
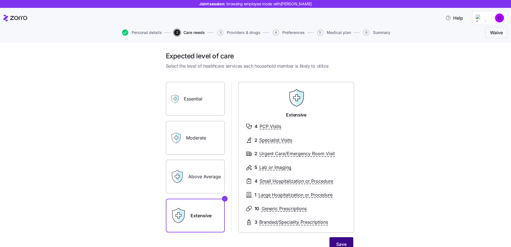
click at [333, 237] on button "Save" at bounding box center [341, 244] width 24 height 14
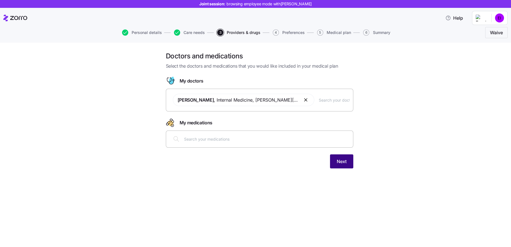
click at [345, 161] on span "Next" at bounding box center [341, 161] width 10 height 7
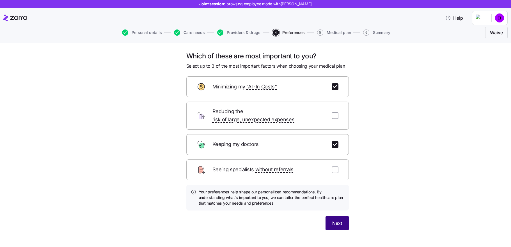
click at [337, 220] on span "Next" at bounding box center [337, 223] width 10 height 7
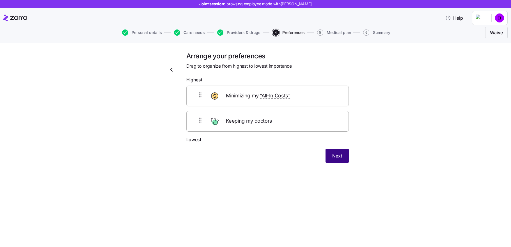
click at [330, 156] on button "Next" at bounding box center [336, 156] width 23 height 14
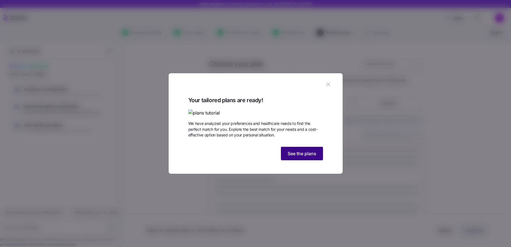
click at [311, 157] on span "See the plans" at bounding box center [301, 153] width 29 height 7
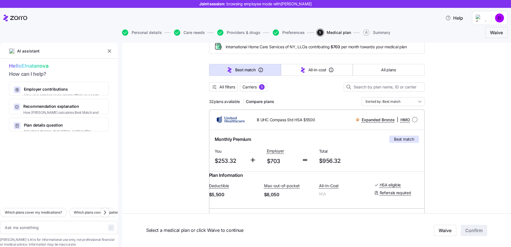
scroll to position [53, 0]
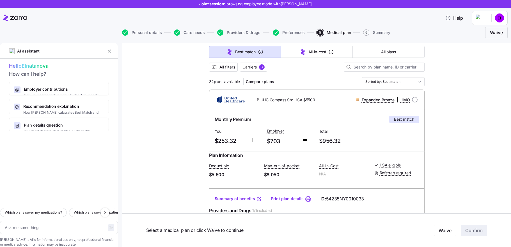
click at [107, 163] on div at bounding box center [59, 167] width 118 height 72
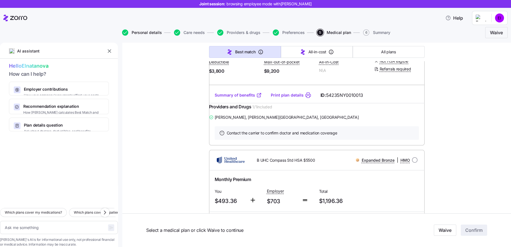
scroll to position [320, 0]
click at [152, 31] on span "Personal details" at bounding box center [146, 33] width 30 height 4
type textarea "x"
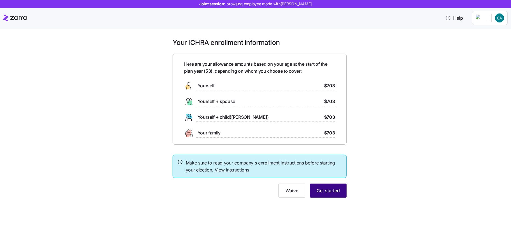
click at [325, 190] on span "Get started" at bounding box center [327, 190] width 23 height 7
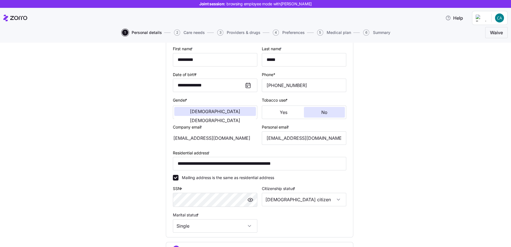
scroll to position [123, 0]
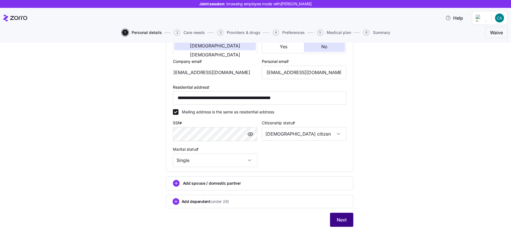
click at [331, 220] on button "Next" at bounding box center [341, 220] width 23 height 14
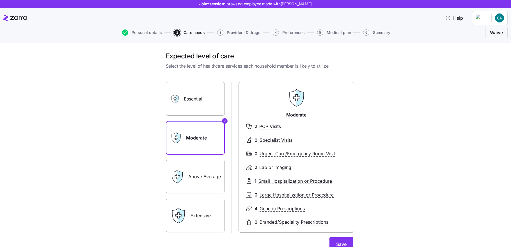
click at [198, 173] on label "Above Average" at bounding box center [195, 177] width 59 height 34
click at [0, 0] on input "Above Average" at bounding box center [0, 0] width 0 height 0
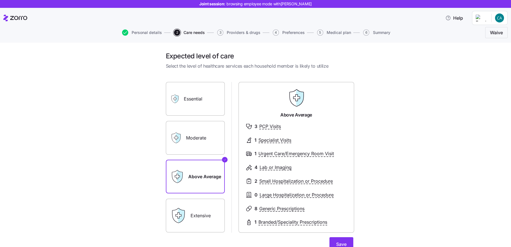
click at [200, 221] on label "Extensive" at bounding box center [195, 216] width 59 height 34
click at [0, 0] on input "Extensive" at bounding box center [0, 0] width 0 height 0
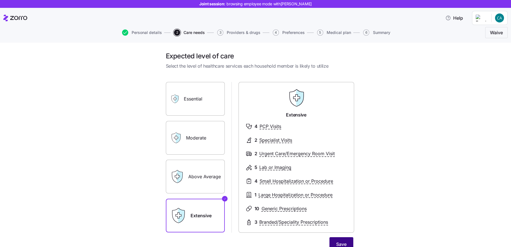
click at [336, 241] on span "Save" at bounding box center [341, 244] width 10 height 7
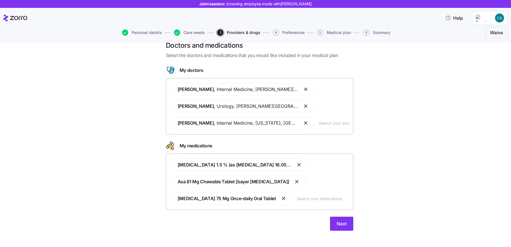
scroll to position [14, 0]
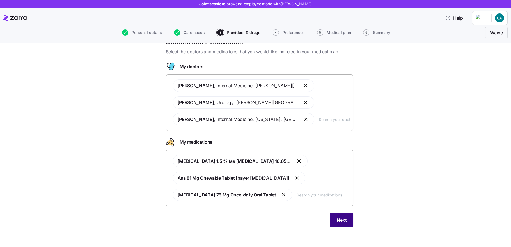
click at [337, 217] on span "Next" at bounding box center [341, 219] width 10 height 7
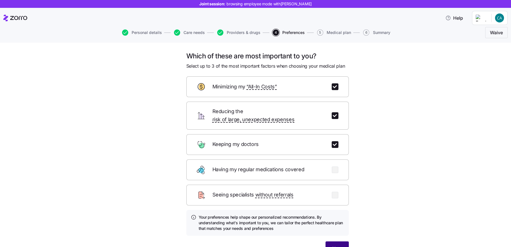
click at [332, 241] on button "Next" at bounding box center [336, 248] width 23 height 14
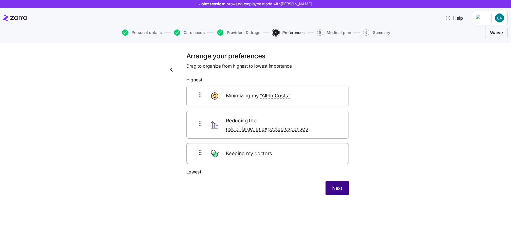
click at [337, 184] on span "Next" at bounding box center [337, 187] width 10 height 7
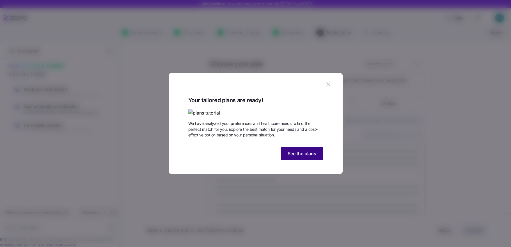
click at [288, 160] on button "See the plans" at bounding box center [302, 153] width 42 height 13
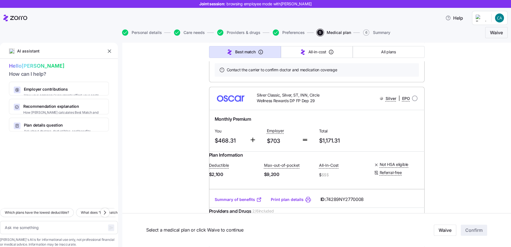
scroll to position [3418, 0]
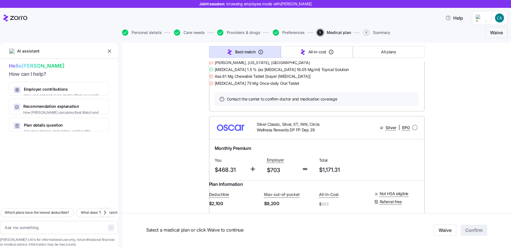
drag, startPoint x: 20, startPoint y: 17, endPoint x: 220, endPoint y: 24, distance: 199.5
click at [20, 17] on icon at bounding box center [15, 18] width 24 height 7
type textarea "x"
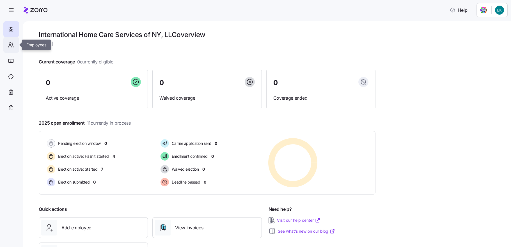
click at [11, 49] on div at bounding box center [11, 45] width 16 height 16
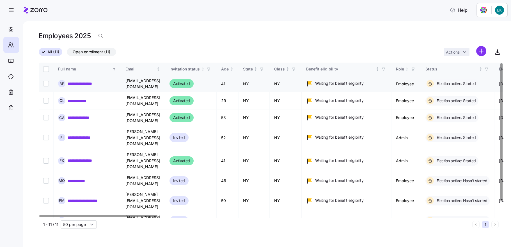
click at [90, 82] on link "**********" at bounding box center [84, 84] width 32 height 6
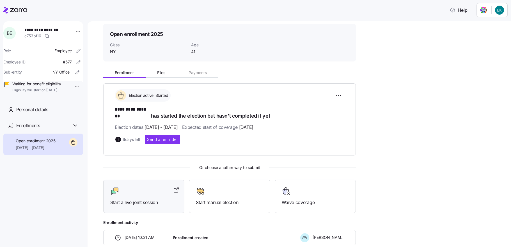
scroll to position [27, 0]
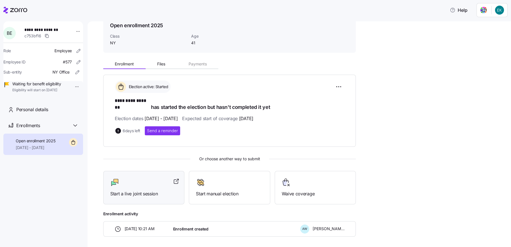
click at [155, 190] on span "Start a live joint session" at bounding box center [143, 193] width 67 height 7
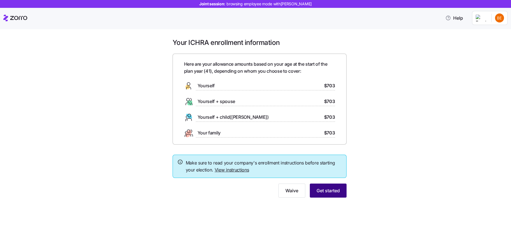
click at [320, 189] on span "Get started" at bounding box center [327, 190] width 23 height 7
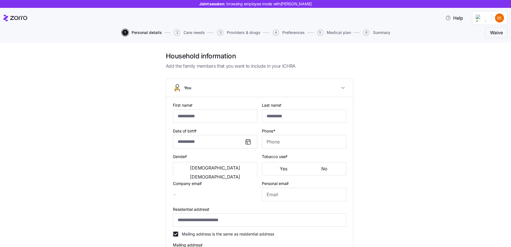
type input "*********"
type input "*******"
type input "[EMAIL_ADDRESS][DOMAIN_NAME]"
type input "**********"
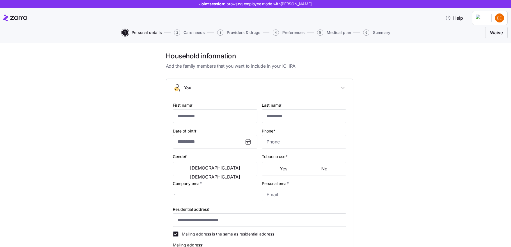
checkbox input "true"
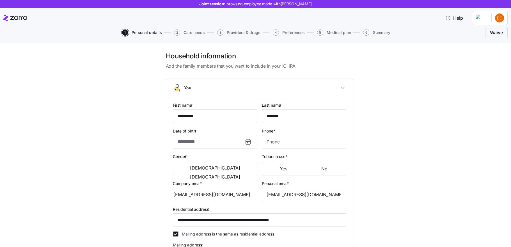
type input "**********"
type input "[PHONE_NUMBER]"
type input "[DEMOGRAPHIC_DATA] citizen"
type input "Single"
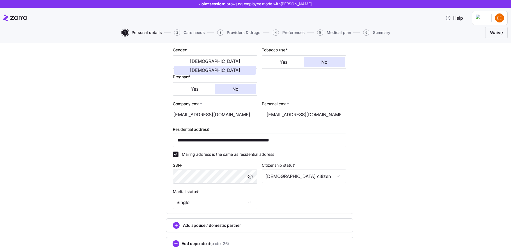
scroll to position [151, 0]
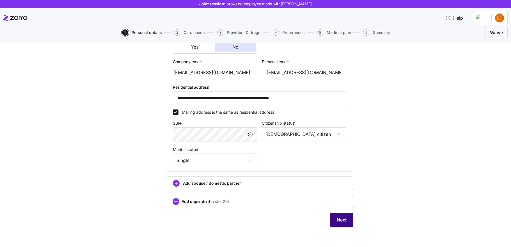
click at [341, 216] on span "Next" at bounding box center [341, 219] width 10 height 7
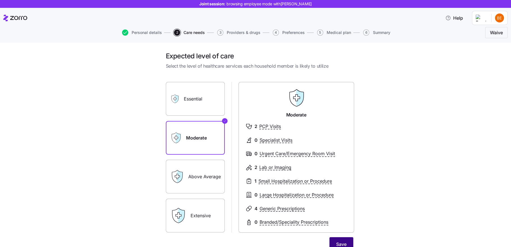
click at [336, 241] on span "Save" at bounding box center [341, 244] width 10 height 7
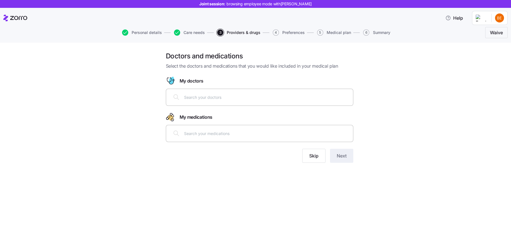
click at [350, 177] on div "Doctors and medications Select the doctors and medications that you would like …" at bounding box center [255, 145] width 511 height 204
click at [317, 159] on button "Skip" at bounding box center [313, 156] width 23 height 14
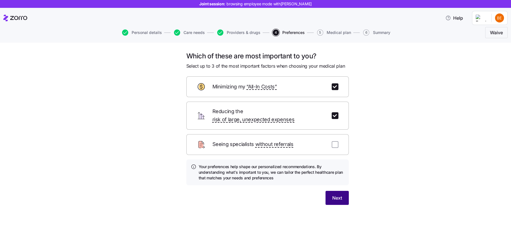
click at [347, 191] on button "Next" at bounding box center [336, 198] width 23 height 14
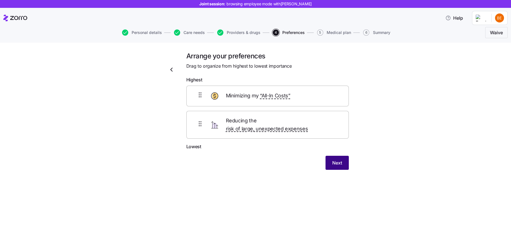
click at [340, 159] on span "Next" at bounding box center [337, 162] width 10 height 7
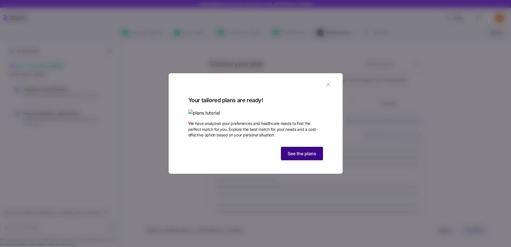
click at [293, 157] on span "See the plans" at bounding box center [301, 153] width 29 height 7
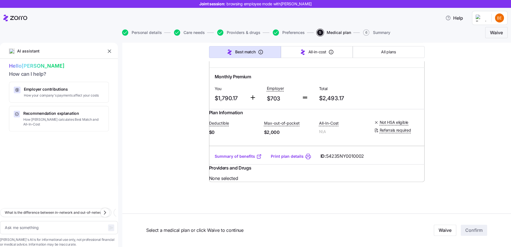
scroll to position [5052, 0]
type textarea "x"
